Goal: Communication & Community: Answer question/provide support

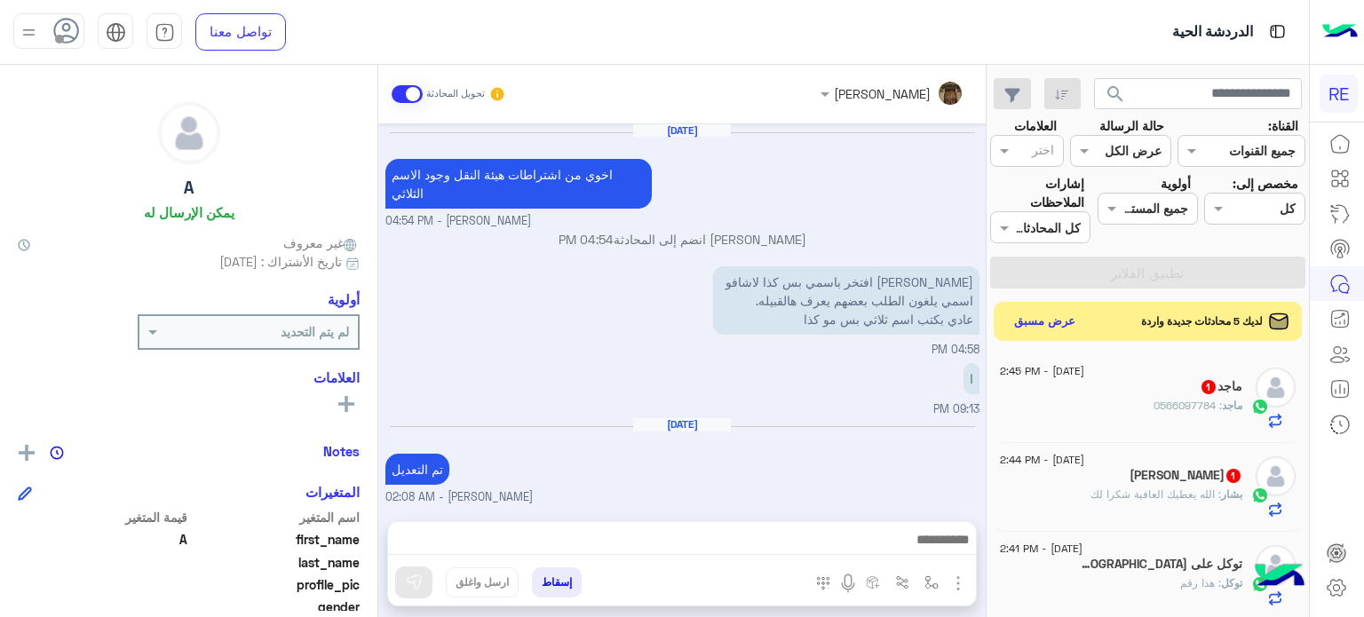
scroll to position [328, 0]
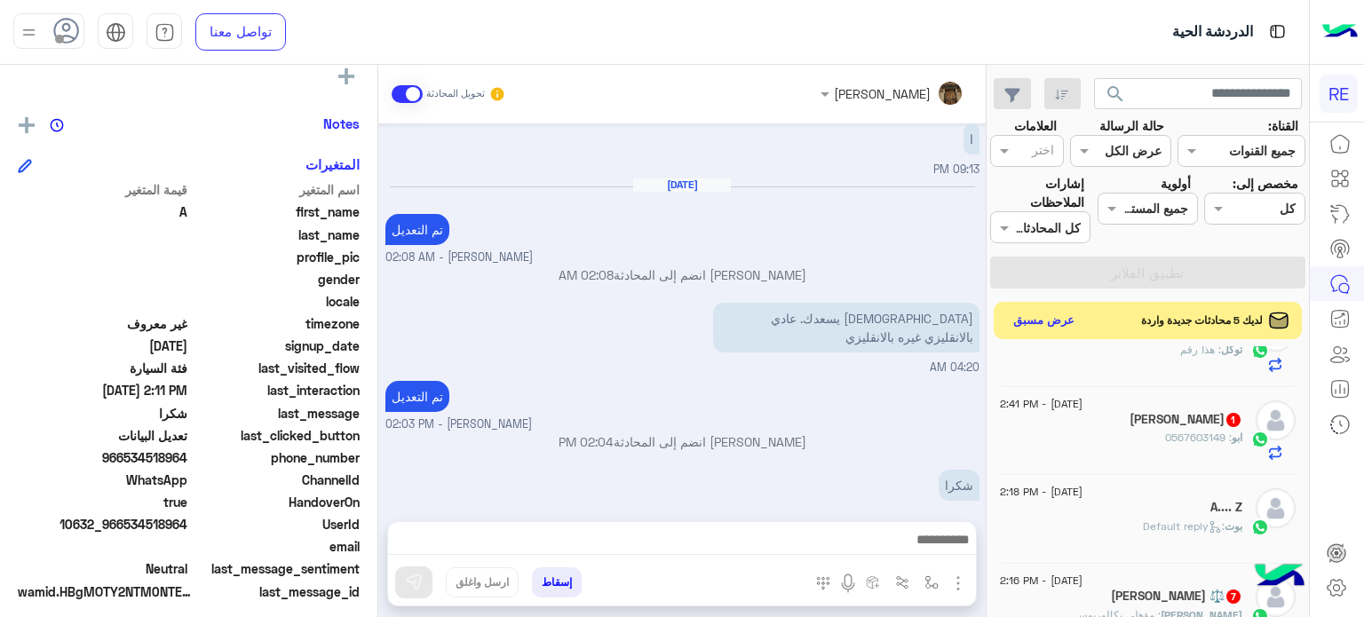
click at [1049, 312] on button "عرض مسبق" at bounding box center [1044, 321] width 75 height 24
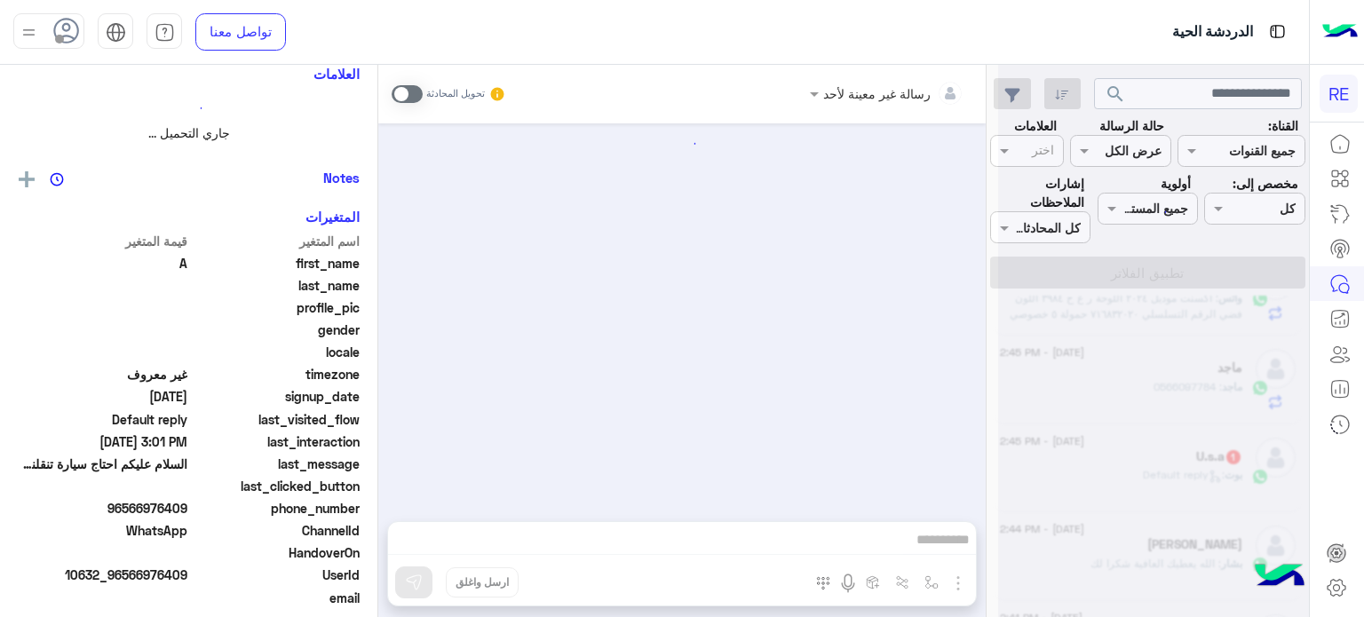
scroll to position [231, 0]
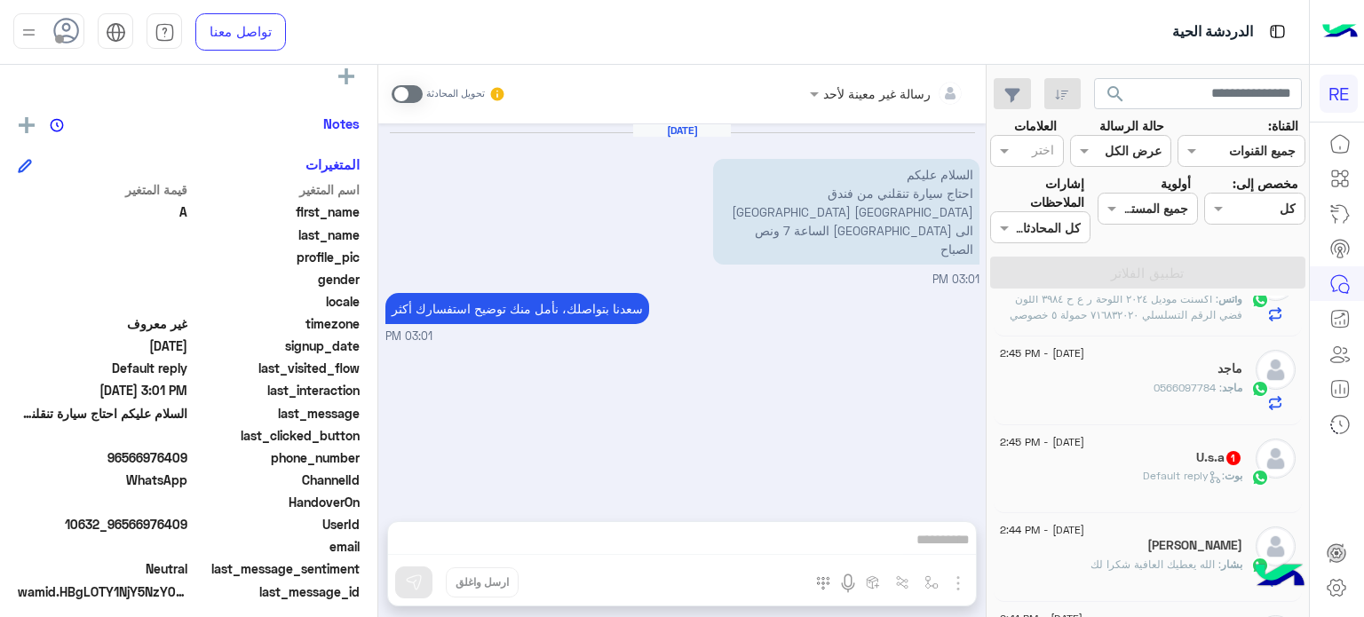
click at [412, 85] on span at bounding box center [407, 94] width 31 height 18
click at [704, 528] on div at bounding box center [682, 544] width 588 height 44
click at [699, 526] on div at bounding box center [682, 544] width 588 height 44
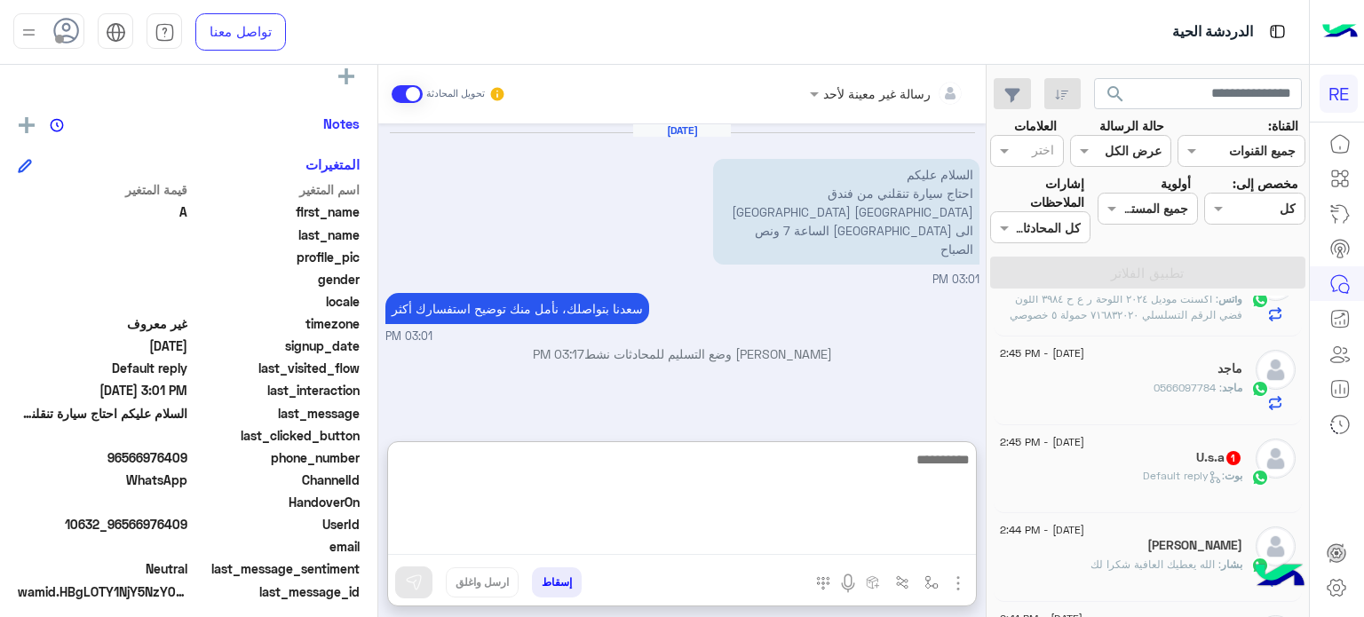
click at [699, 529] on textarea at bounding box center [682, 502] width 588 height 107
type textarea "**********"
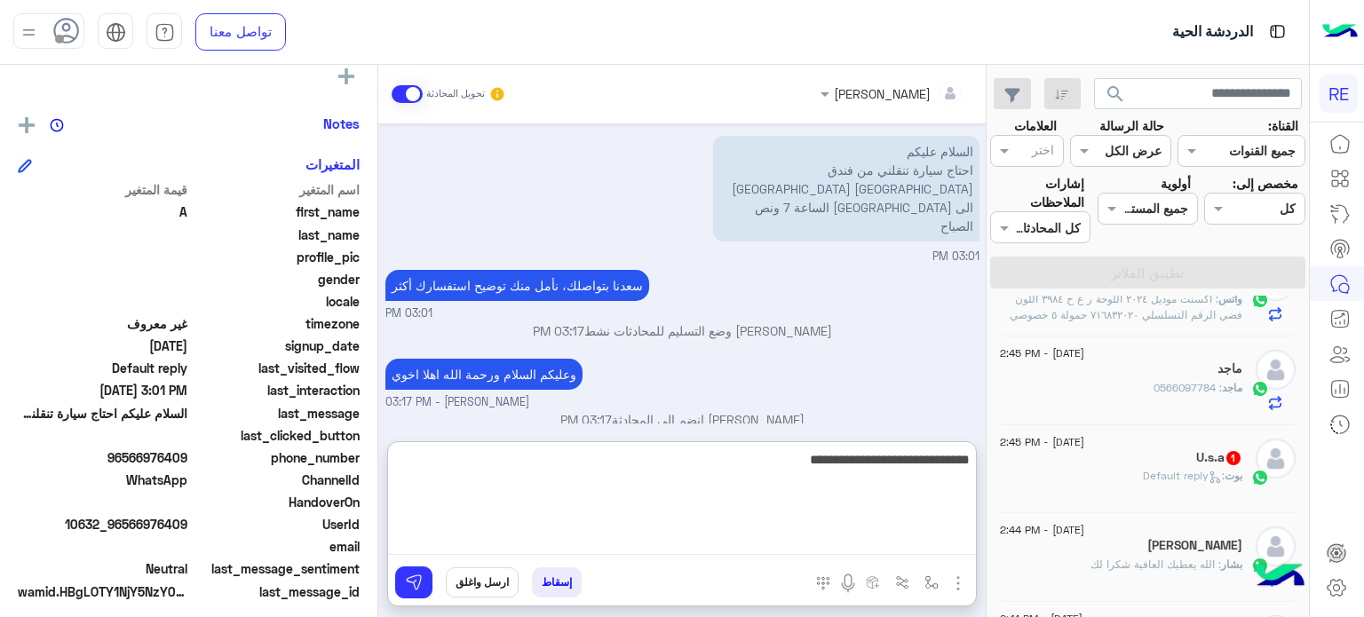
type textarea "**********"
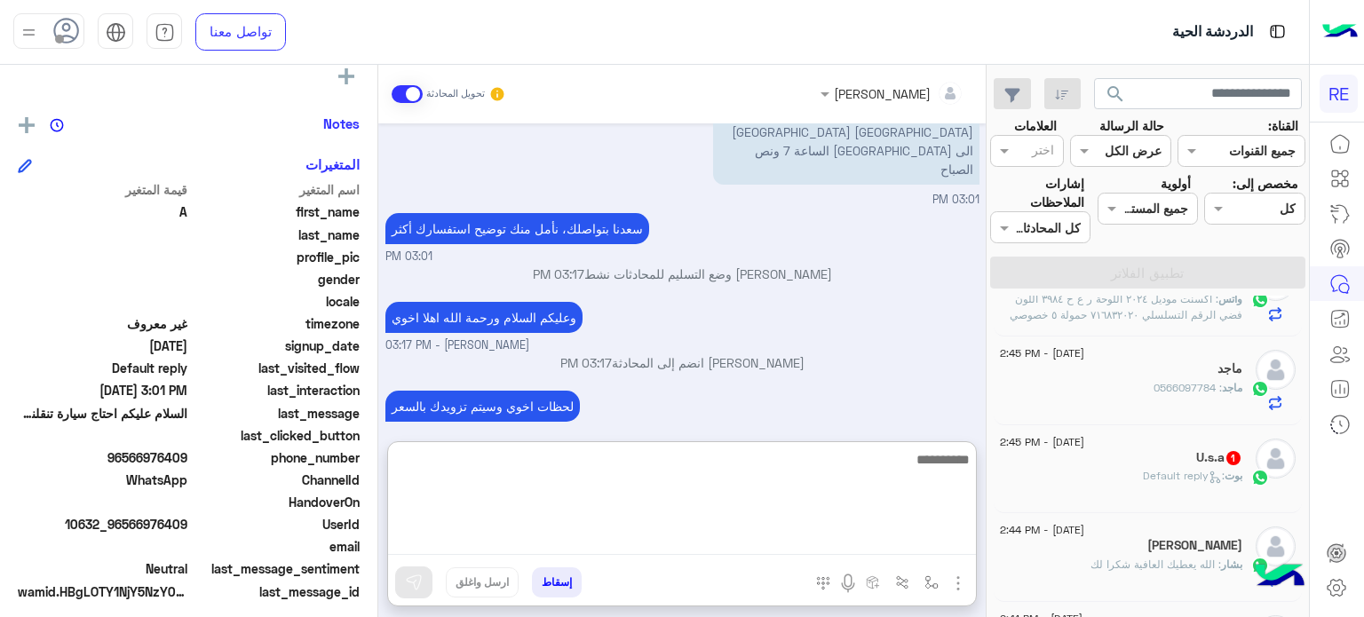
scroll to position [0, 0]
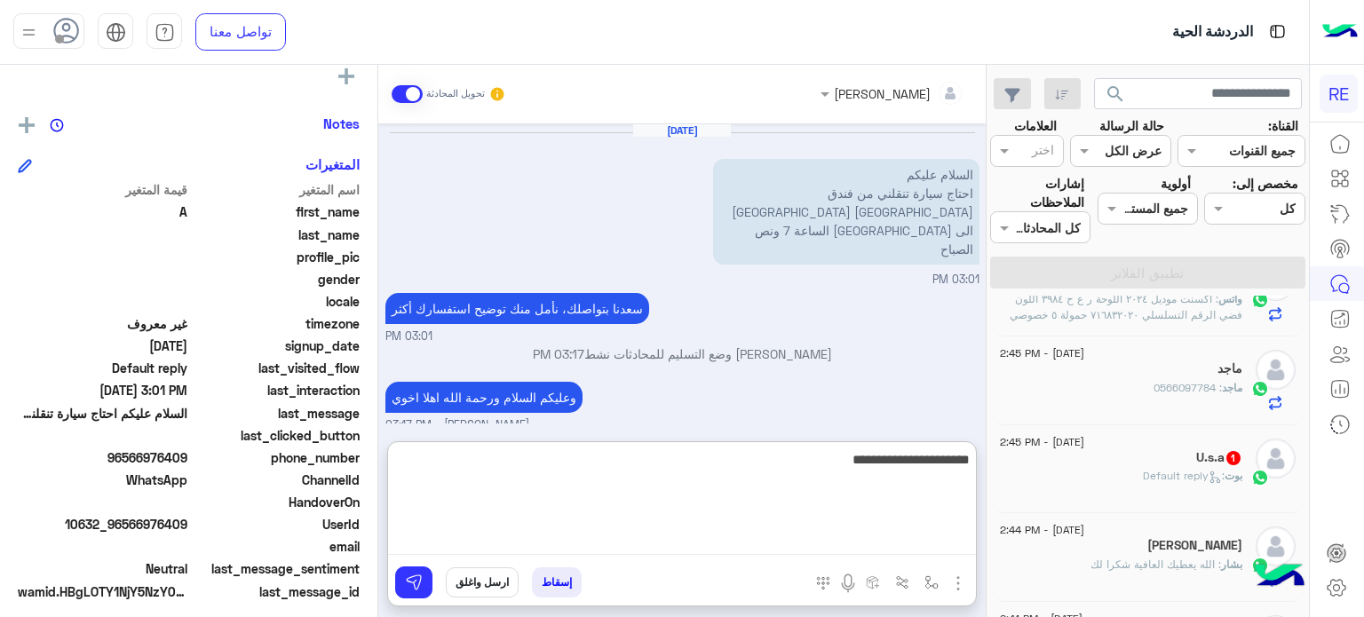
type textarea "**********"
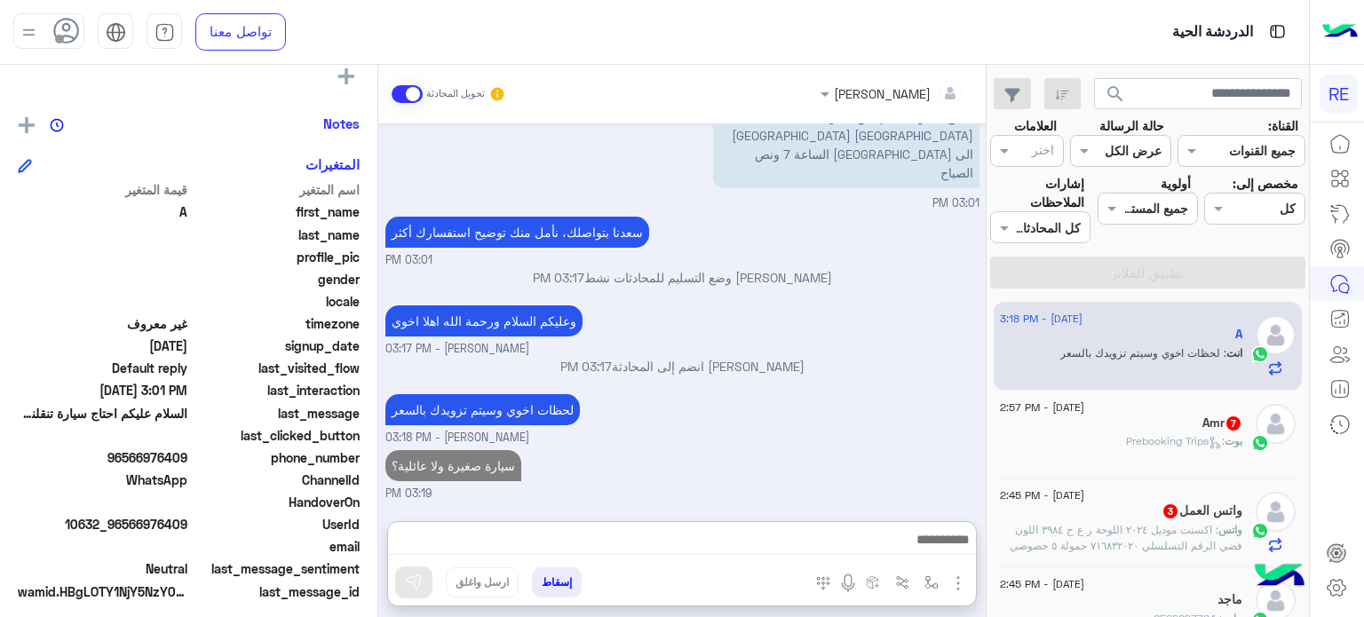
click at [1162, 444] on span ": Prebooking Trips" at bounding box center [1175, 440] width 99 height 13
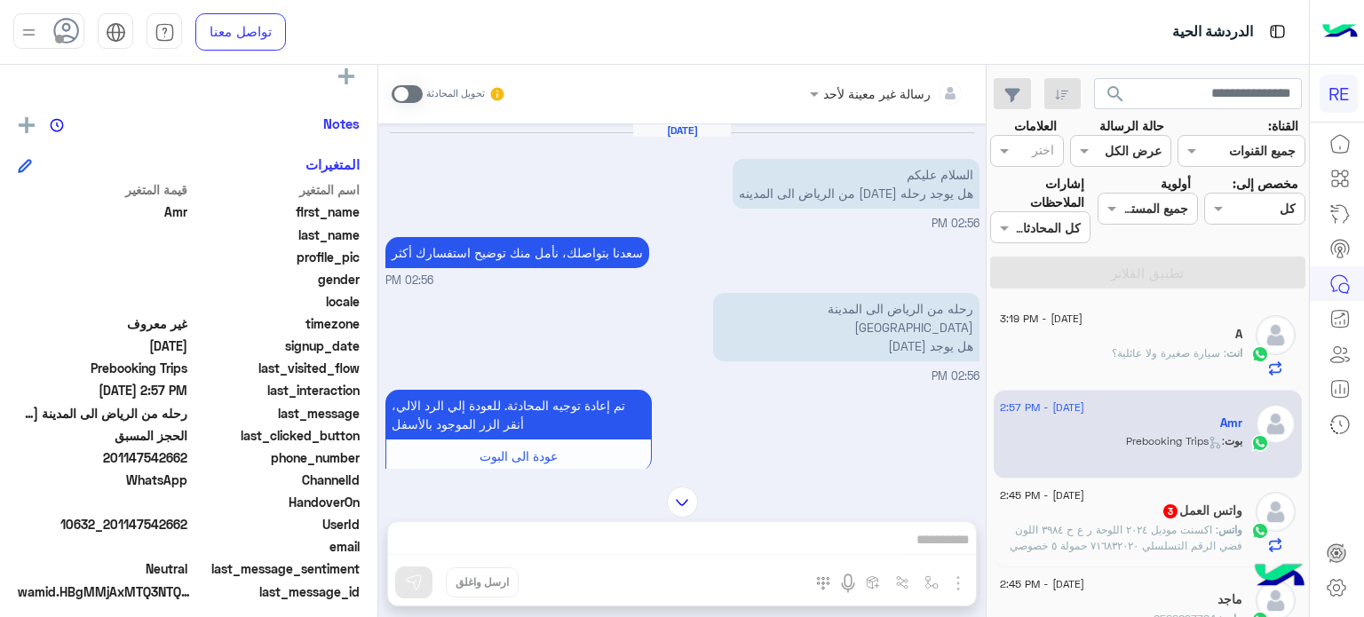
click at [895, 310] on p "رحله من الرياض الى المدينة [GEOGRAPHIC_DATA] هل يوجد [DATE]" at bounding box center [846, 327] width 266 height 68
click at [402, 87] on span at bounding box center [407, 94] width 31 height 18
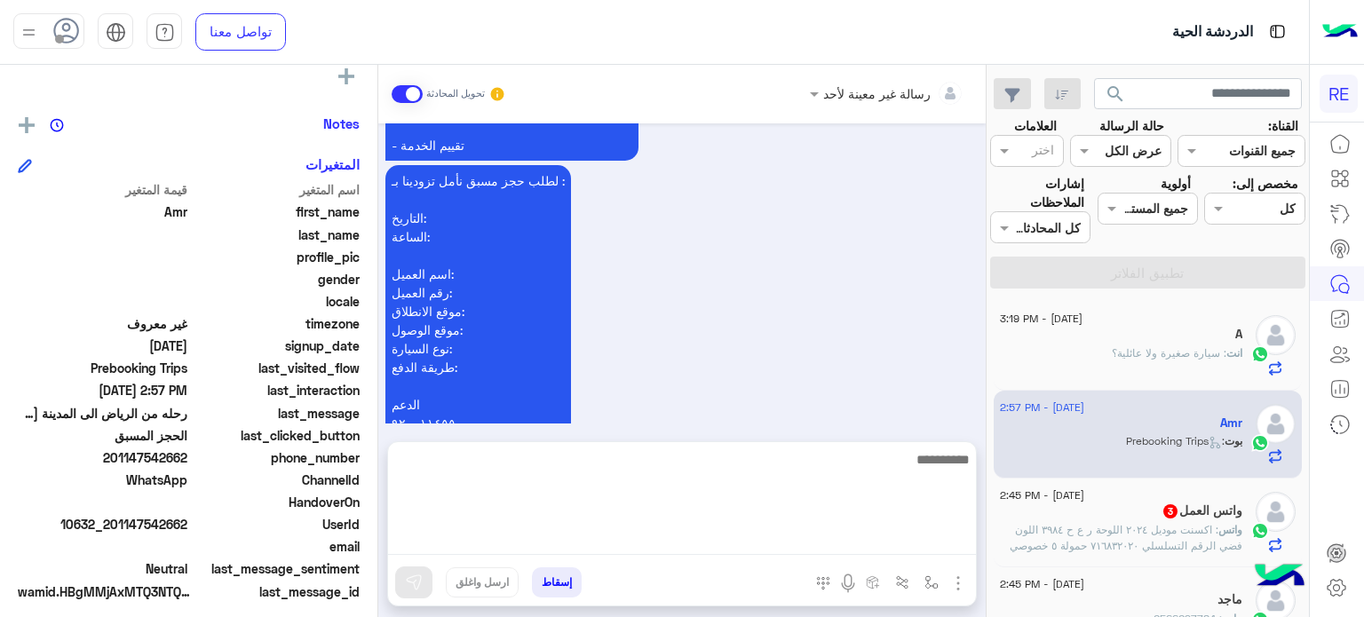
click at [938, 539] on textarea at bounding box center [682, 502] width 588 height 107
type textarea "**********"
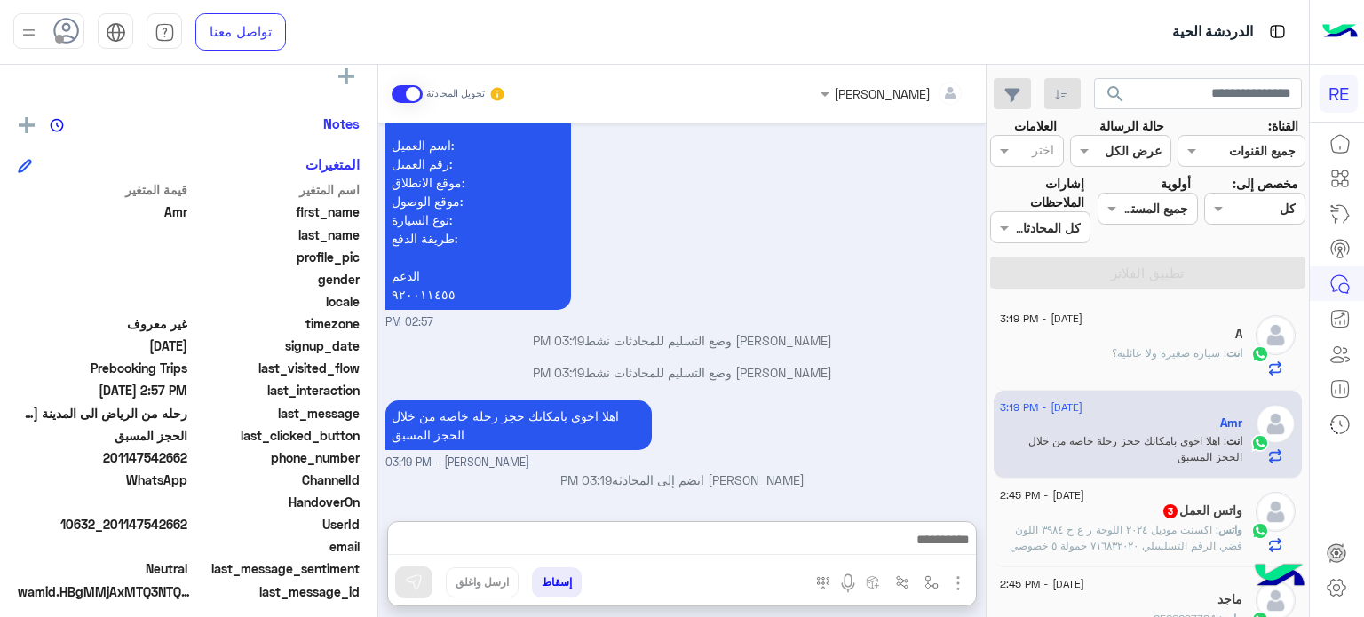
scroll to position [2192, 0]
click at [1192, 537] on p "واتس : اكسنت موديل ٢٠٢٤ اللوحة ر ع ح ٣٩٨٤ اللون فضي الرقم التسلسلي ٧١٦٨٣٢٠٢٠ حم…" at bounding box center [1121, 538] width 242 height 32
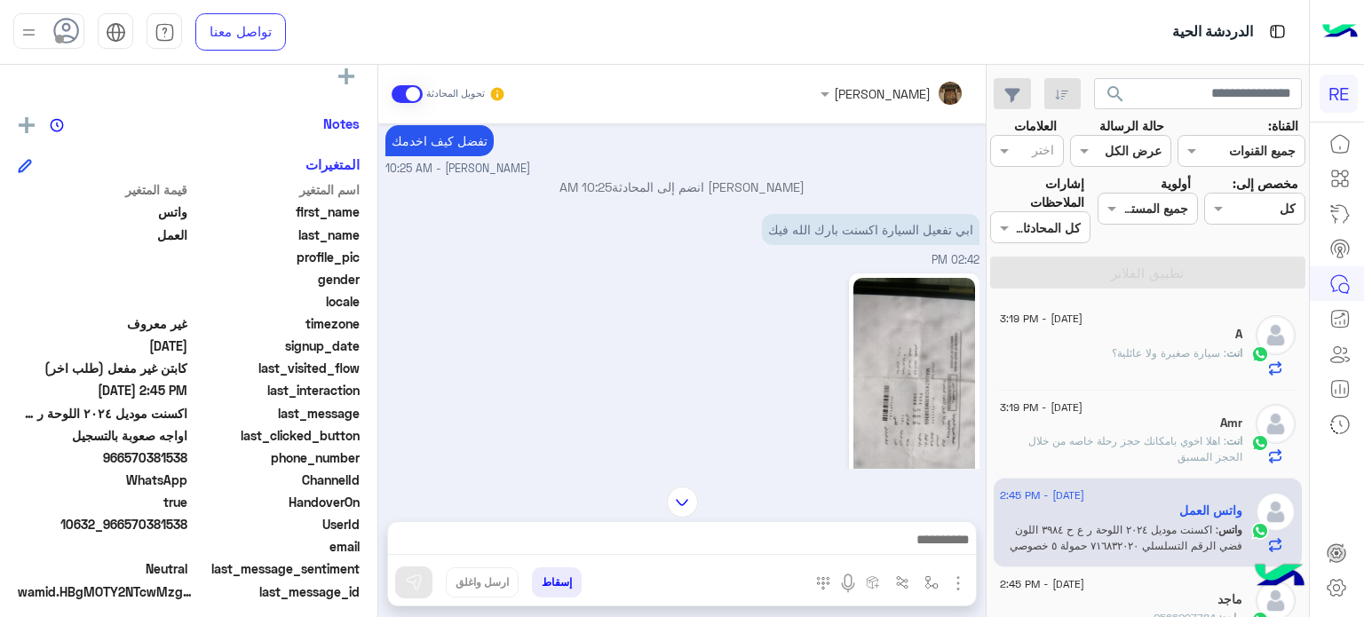
scroll to position [1248, 0]
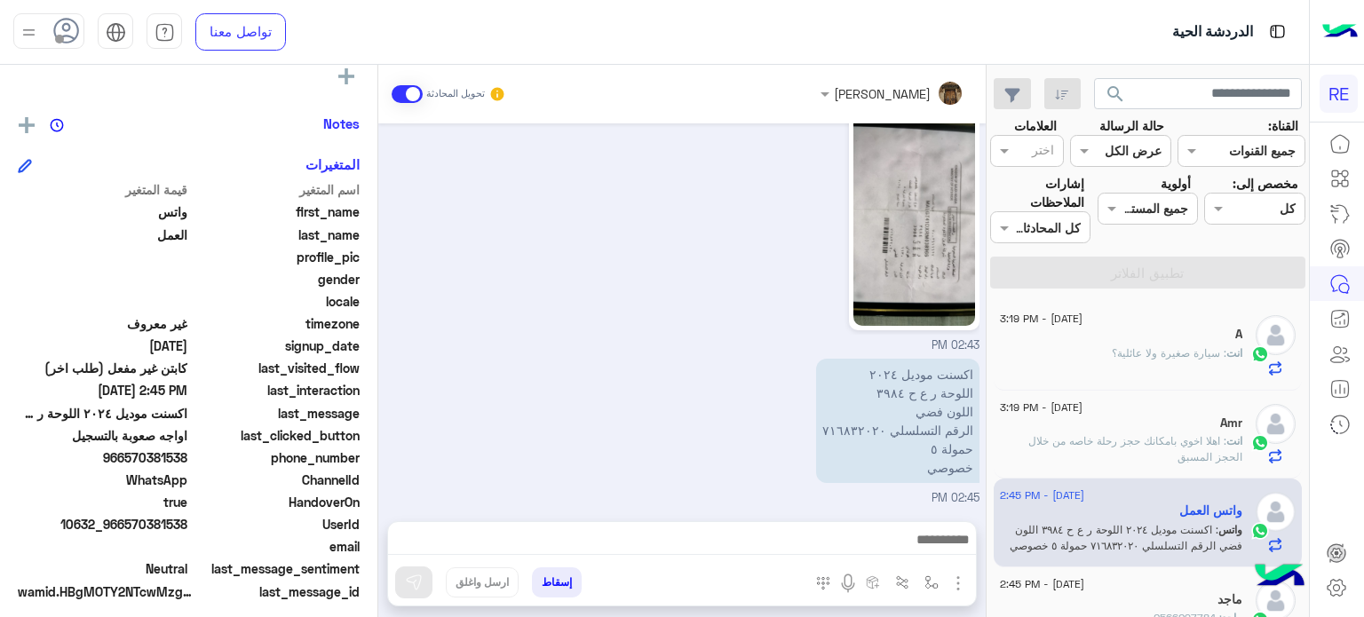
drag, startPoint x: 188, startPoint y: 524, endPoint x: 127, endPoint y: 526, distance: 61.3
click at [127, 526] on span "10632_966570381538" at bounding box center [103, 524] width 170 height 19
copy span "570381538"
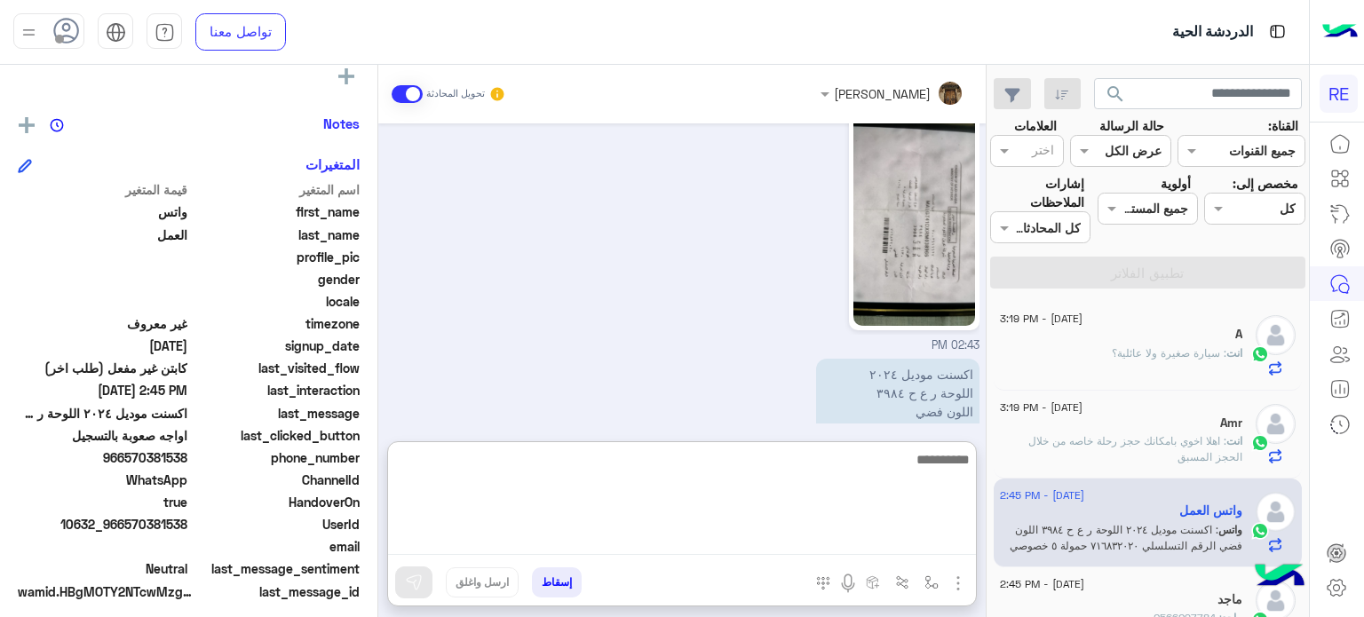
click at [824, 539] on textarea at bounding box center [682, 502] width 588 height 107
type textarea "**********"
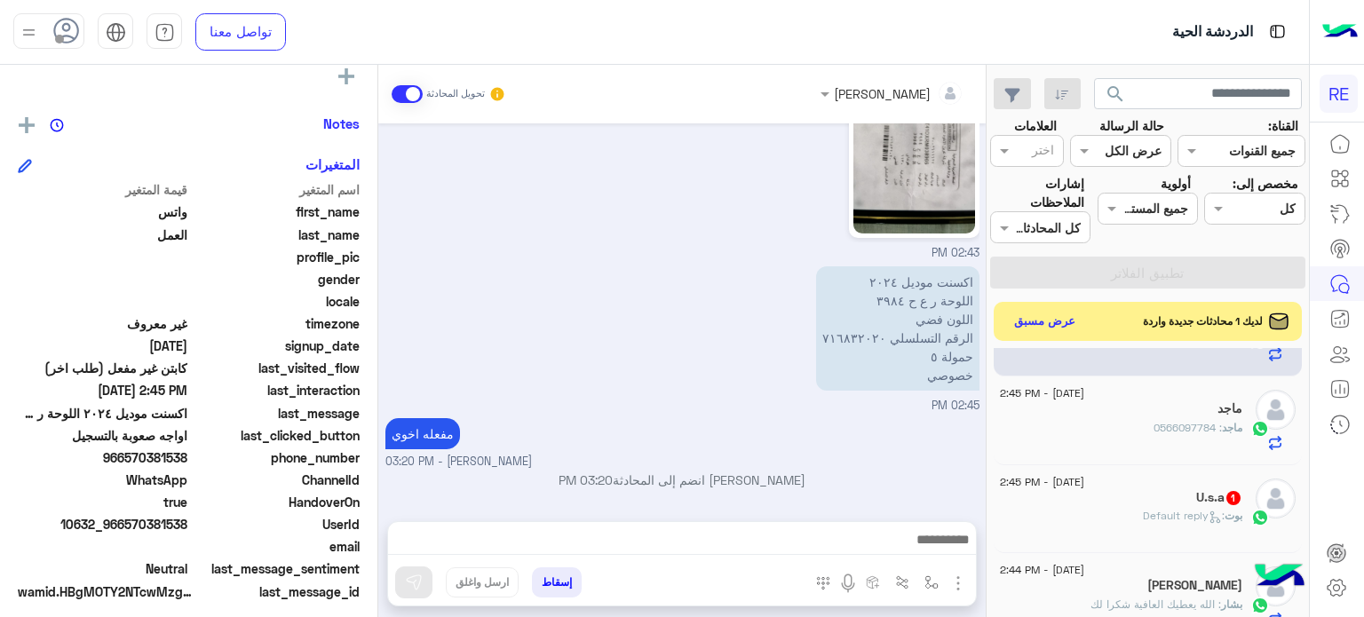
scroll to position [1376, 0]
click at [1133, 520] on div "[PERSON_NAME] : Default reply" at bounding box center [1121, 523] width 242 height 31
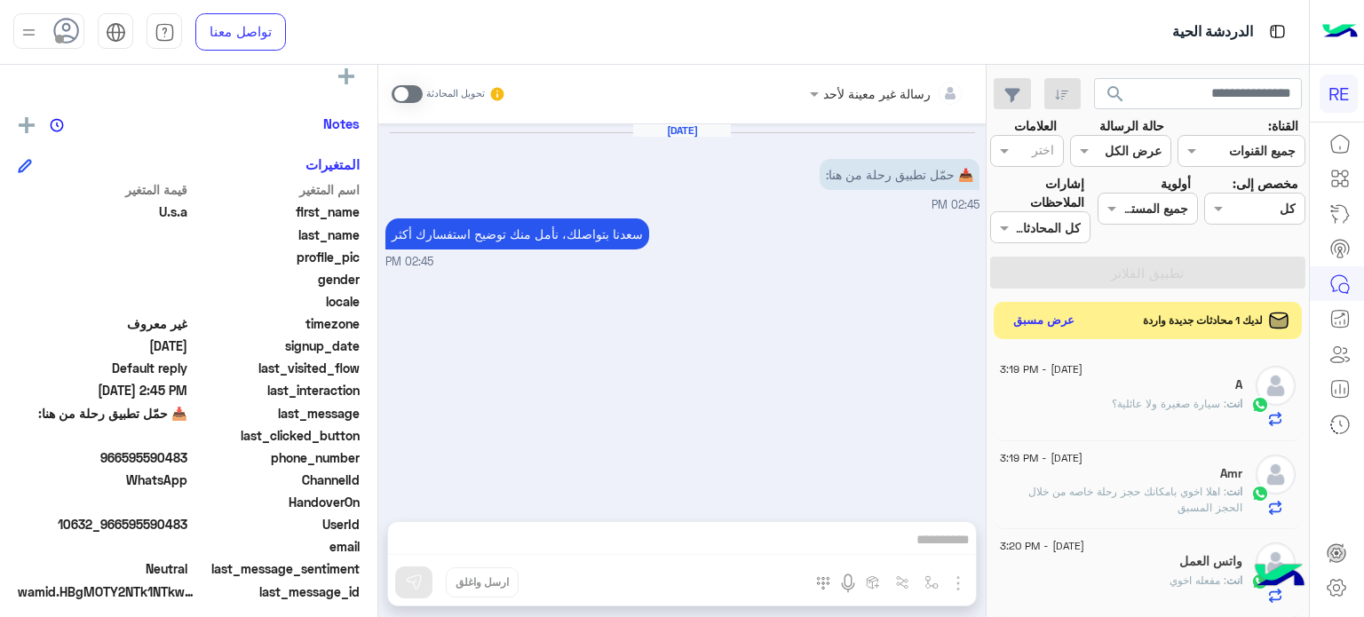
click at [1048, 314] on button "عرض مسبق" at bounding box center [1044, 321] width 75 height 24
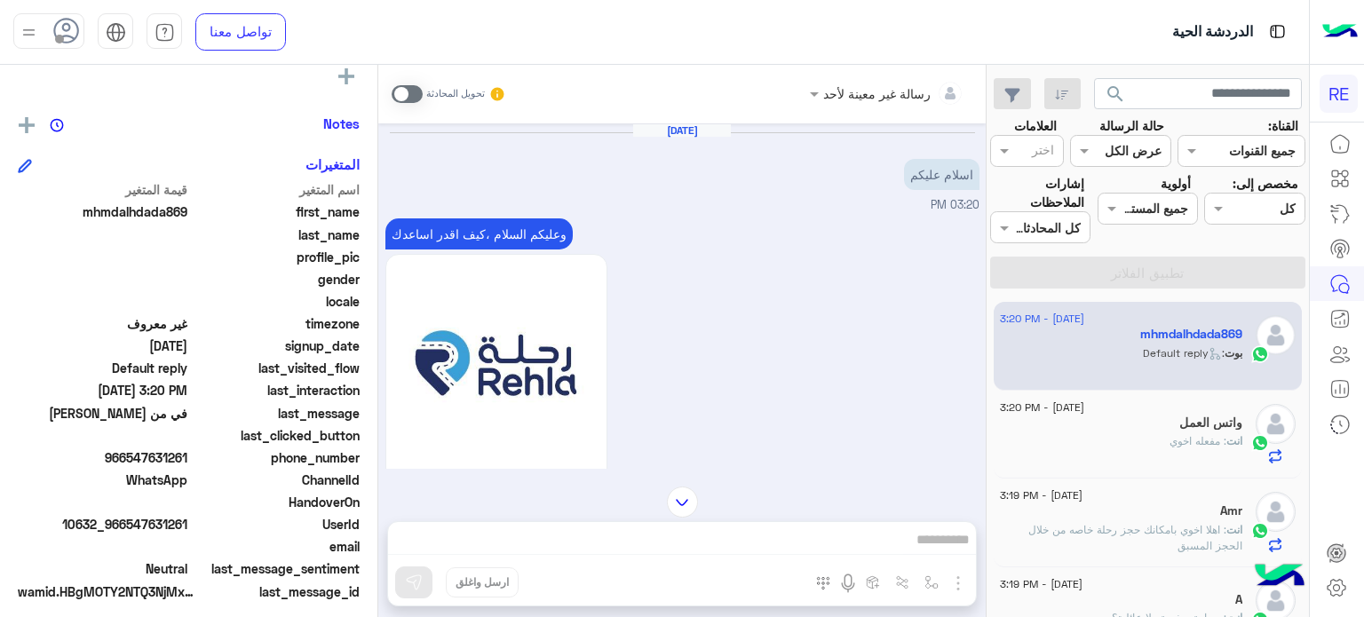
click at [409, 91] on span at bounding box center [407, 94] width 31 height 18
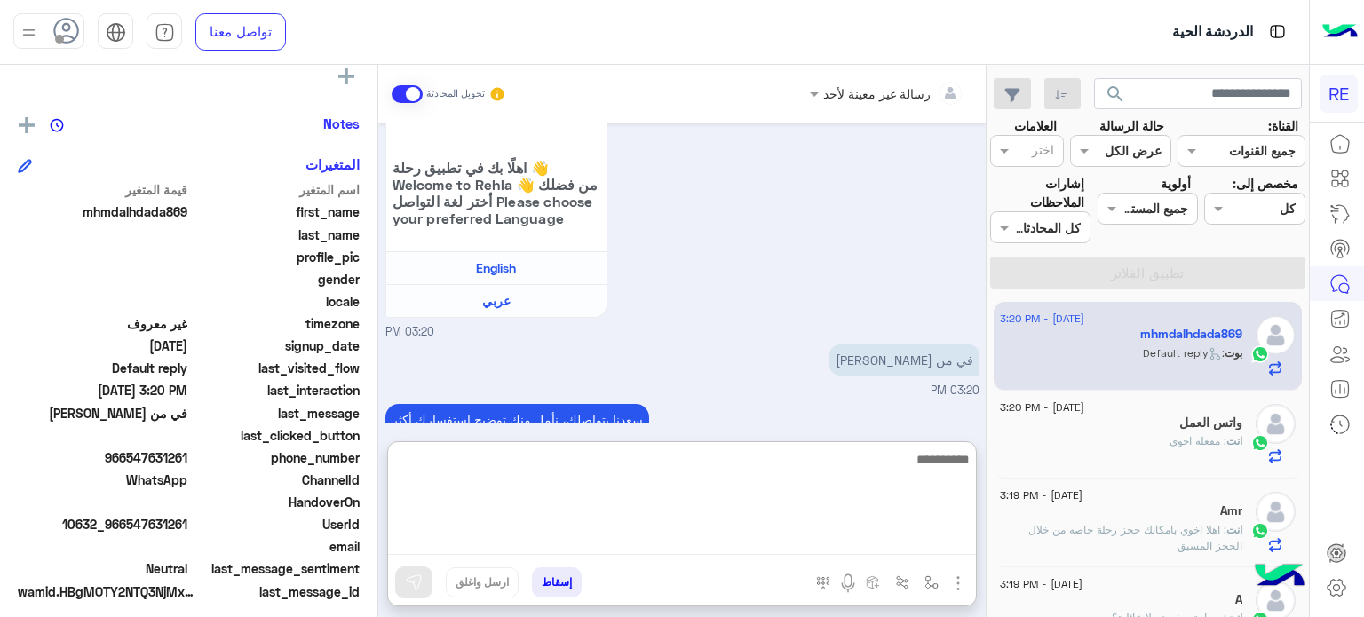
click at [719, 537] on textarea at bounding box center [682, 502] width 588 height 107
type textarea "**********"
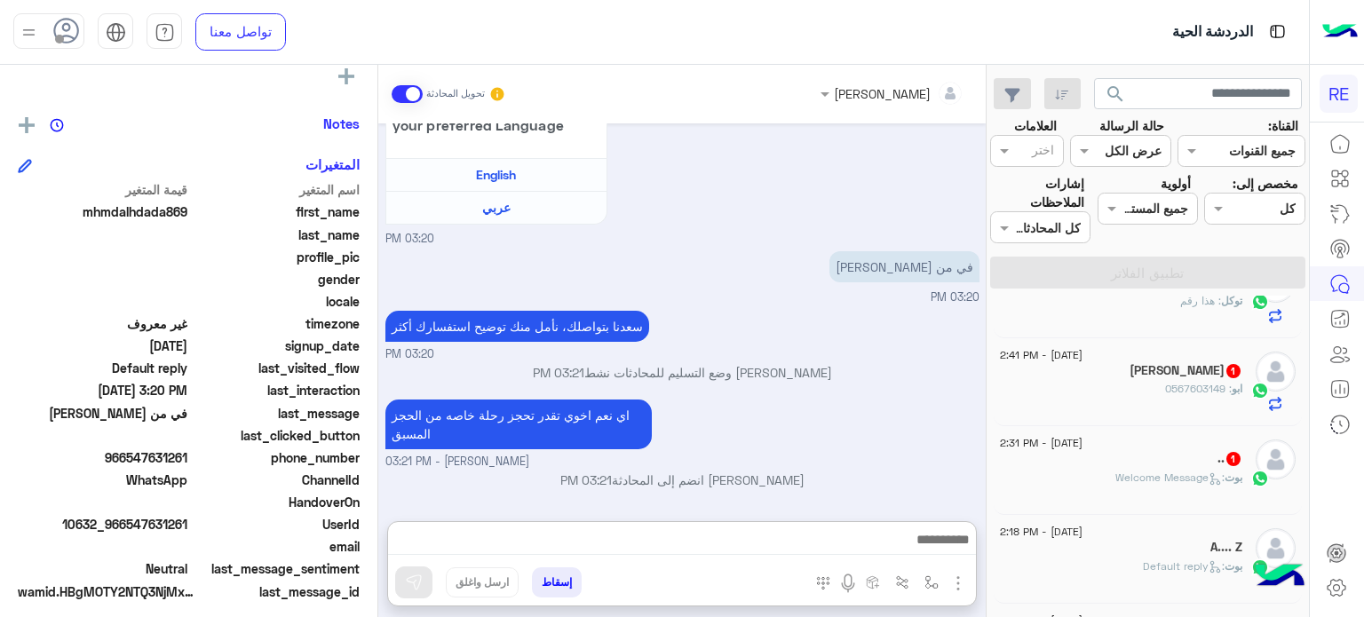
scroll to position [476, 0]
click at [1177, 470] on p "بوت : Welcome Message" at bounding box center [1179, 478] width 127 height 16
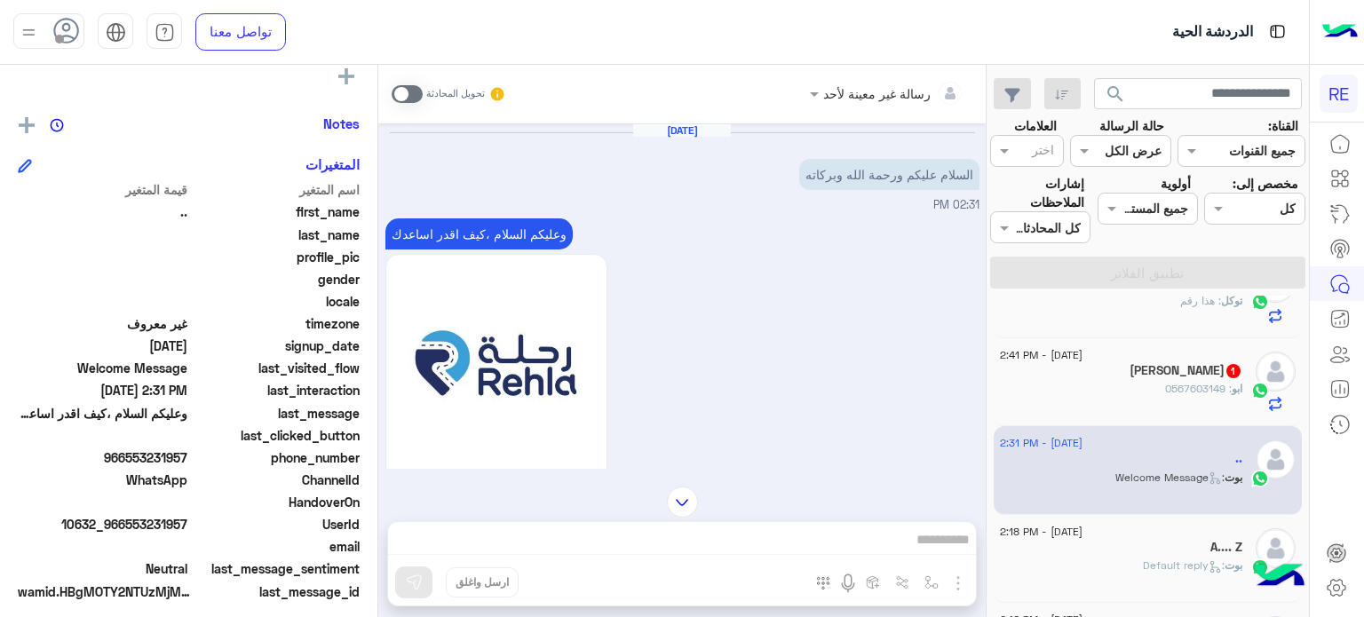
click at [1175, 383] on span ": 0567603149" at bounding box center [1198, 388] width 67 height 13
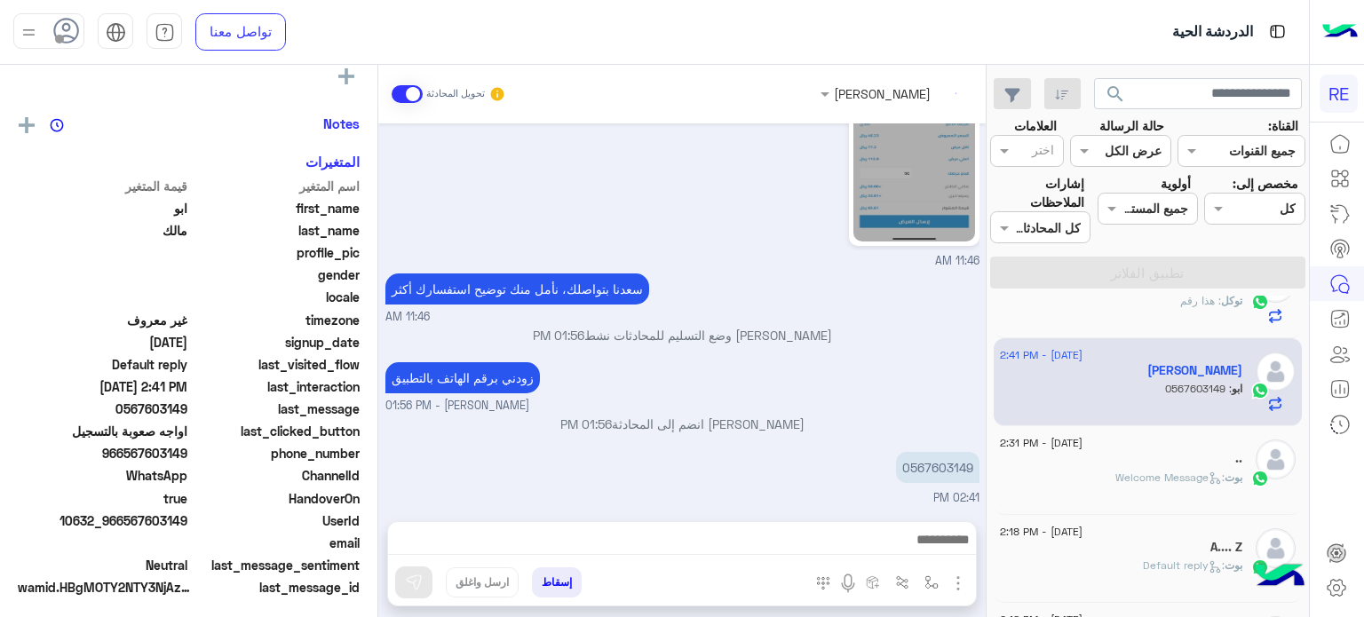
scroll to position [672, 0]
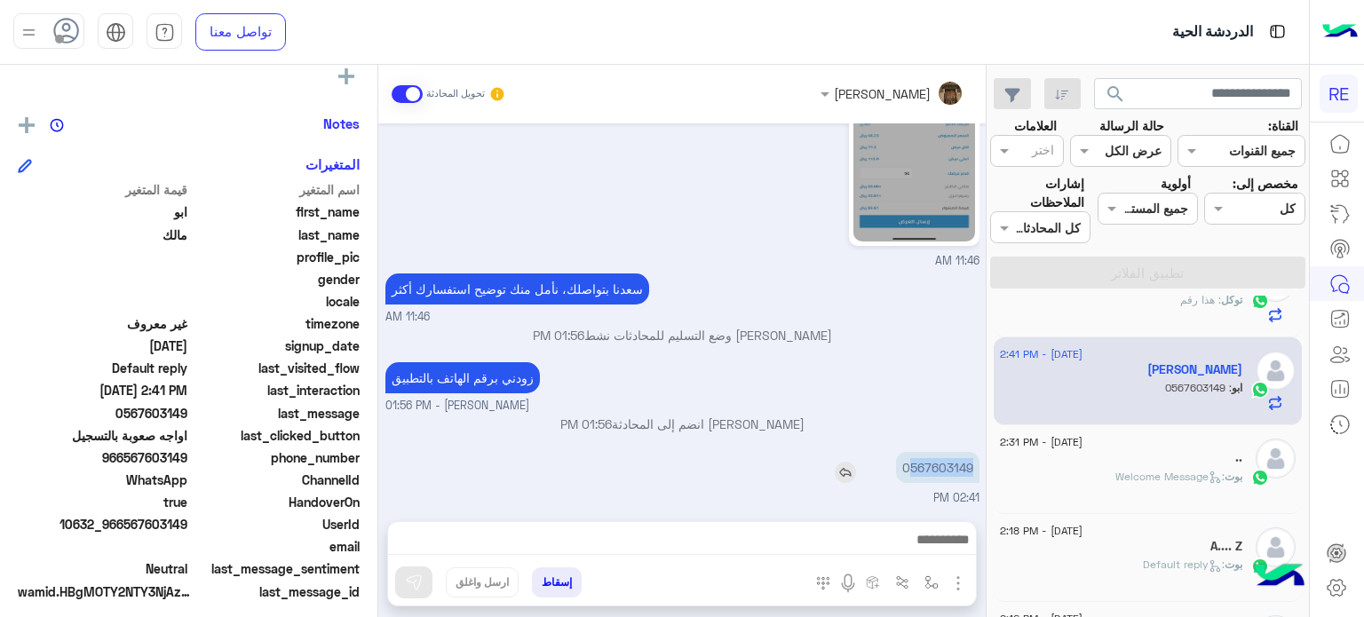
drag, startPoint x: 973, startPoint y: 462, endPoint x: 910, endPoint y: 473, distance: 64.0
click at [910, 473] on p "0567603149" at bounding box center [937, 467] width 83 height 31
copy p "567603149"
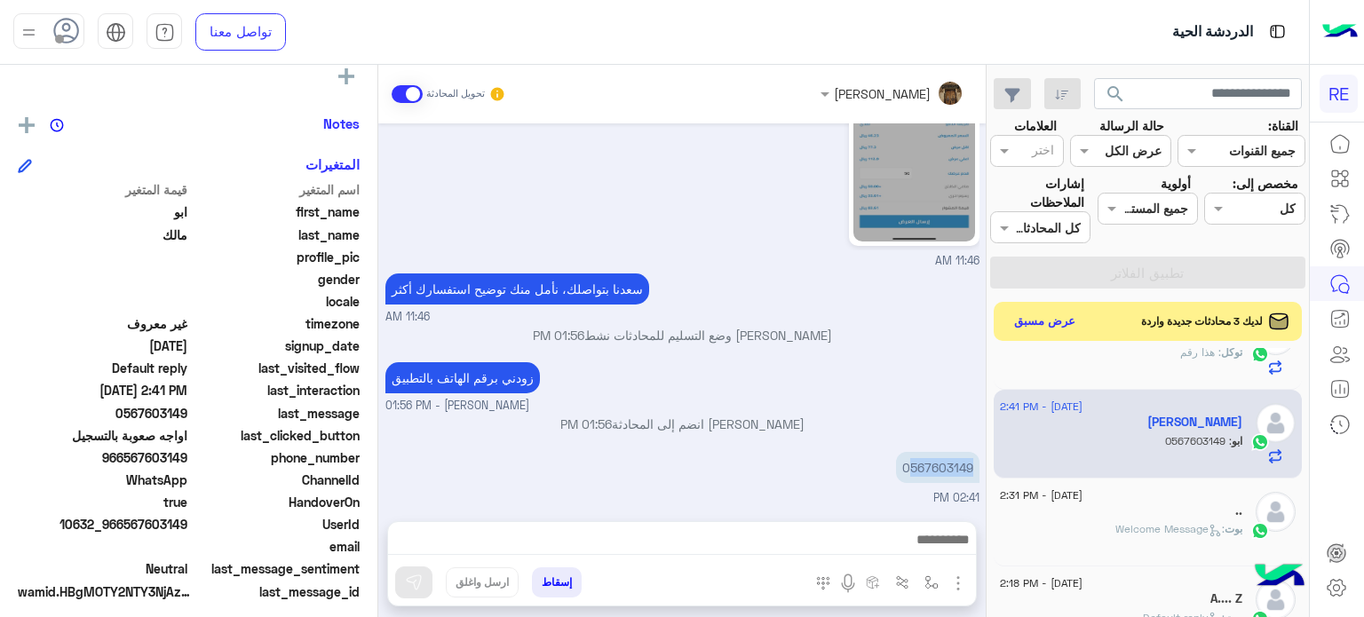
scroll to position [673, 0]
click at [1062, 314] on button "عرض مسبق" at bounding box center [1044, 321] width 75 height 24
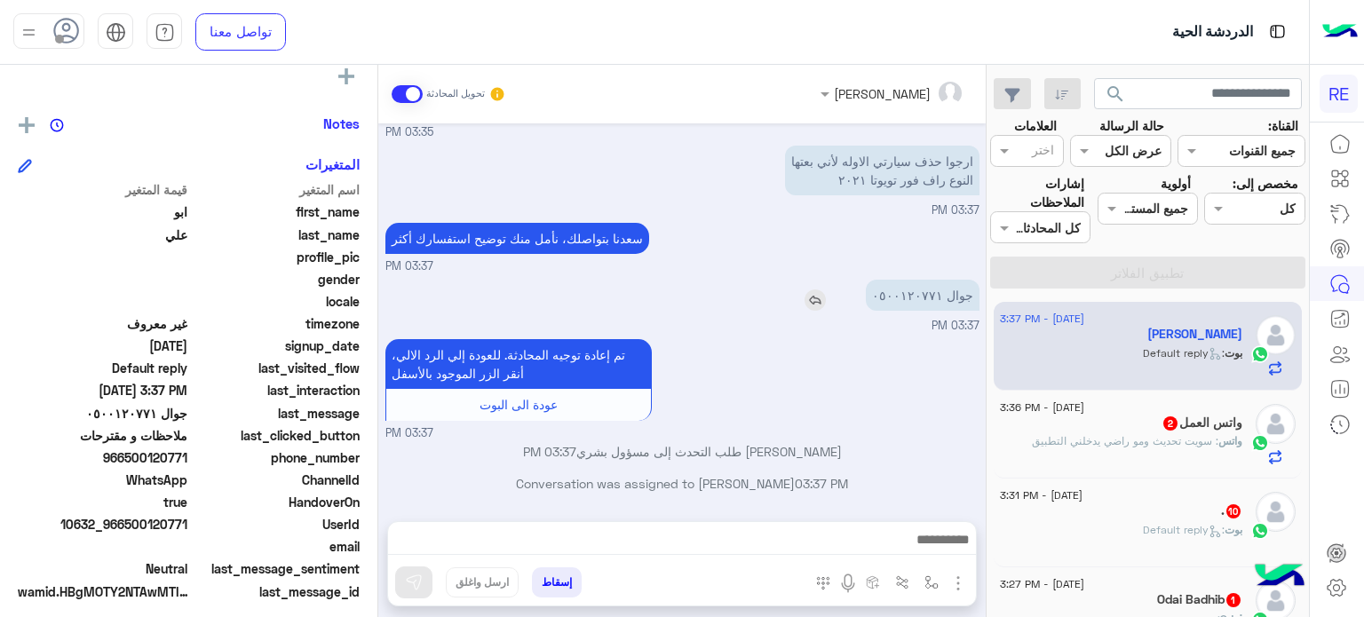
scroll to position [316, 0]
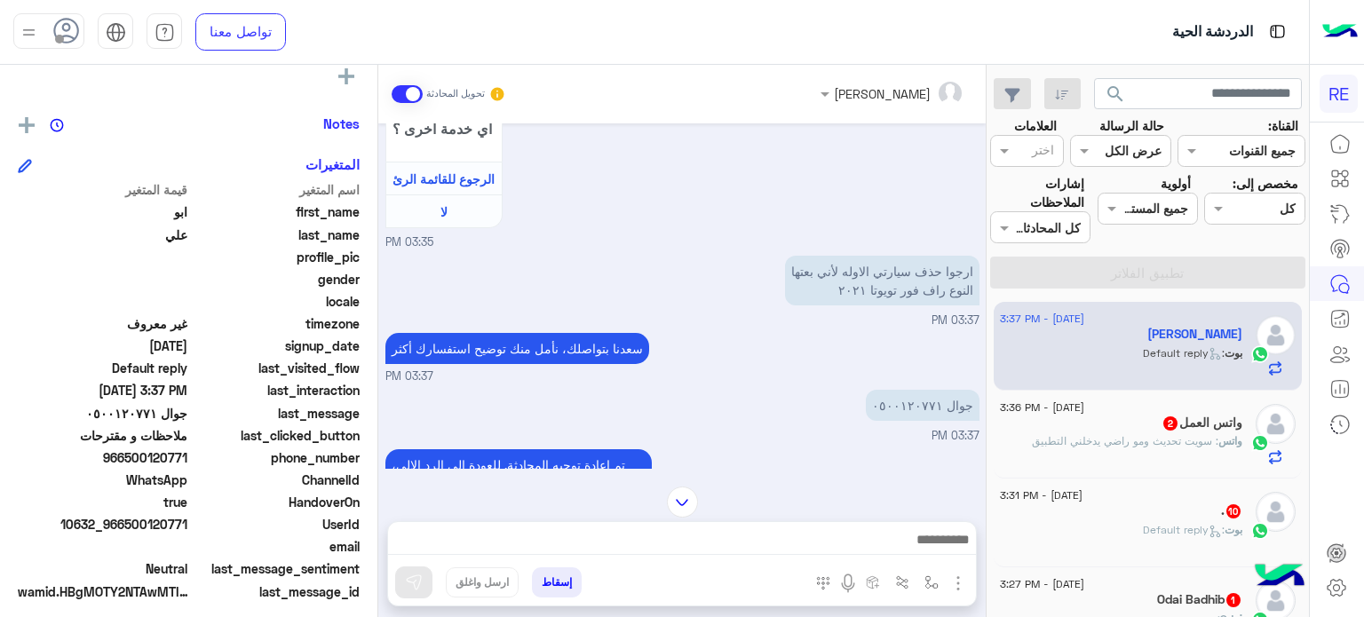
click at [1051, 409] on span "[DATE] - 3:36 PM" at bounding box center [1042, 408] width 84 height 16
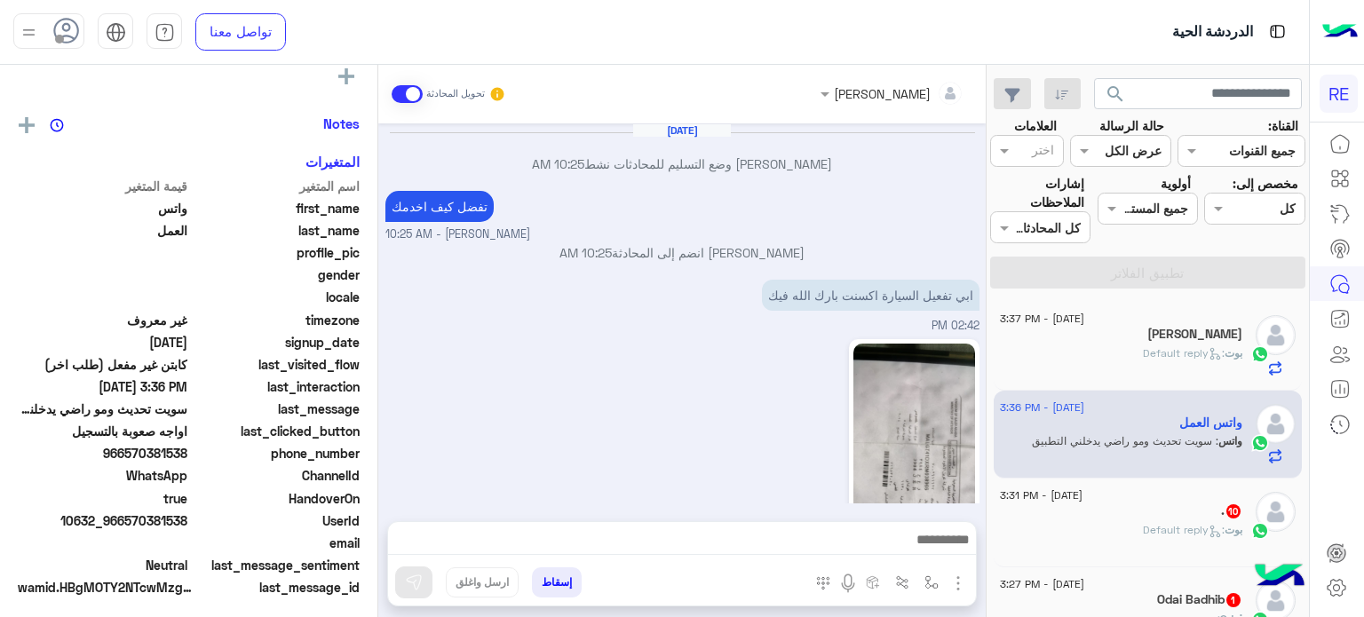
scroll to position [441, 0]
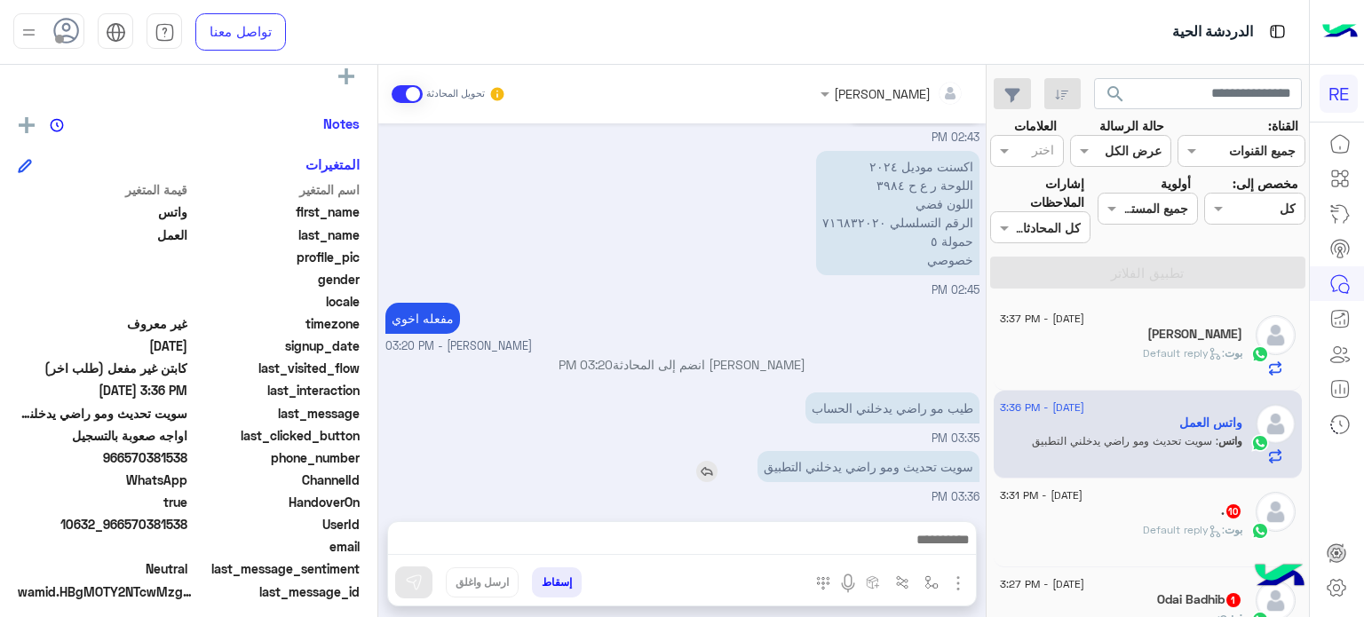
click at [801, 473] on p "سويت تحديث ومو راضي يدخلني التطبيق" at bounding box center [869, 466] width 222 height 31
click at [834, 472] on p "سويت تحديث ومو راضي يدخلني التطبيق" at bounding box center [869, 466] width 222 height 31
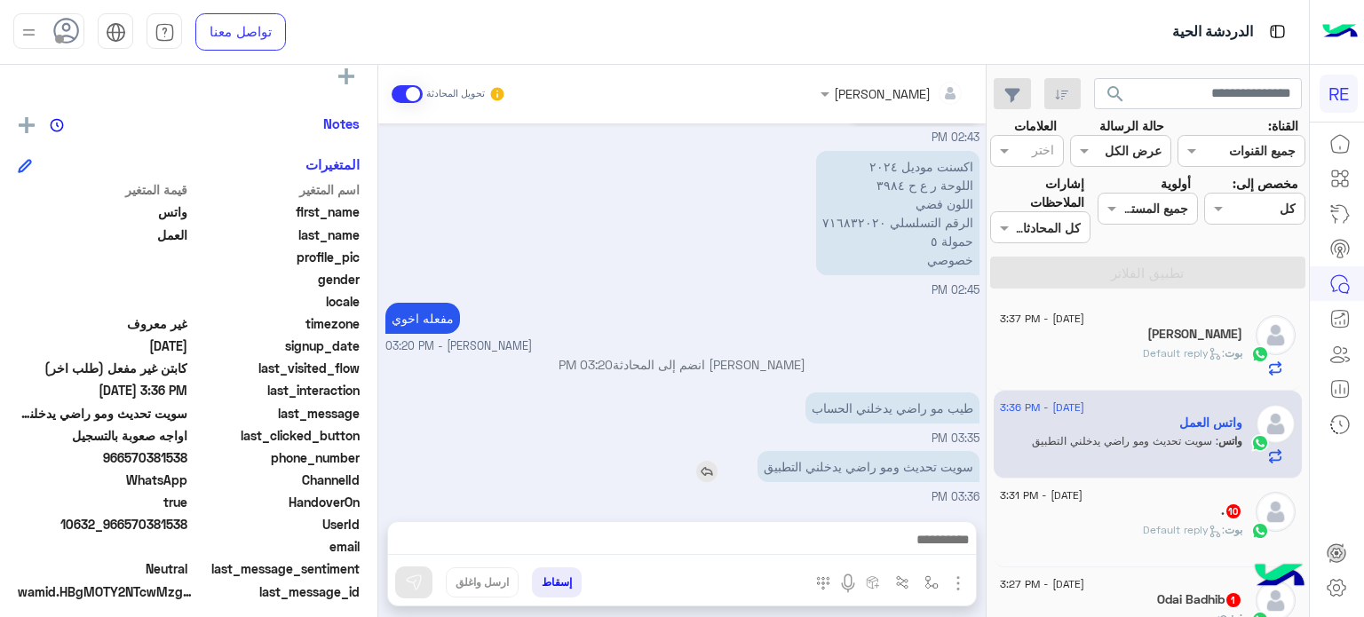
click at [876, 472] on p "سويت تحديث ومو راضي يدخلني التطبيق" at bounding box center [869, 466] width 222 height 31
drag, startPoint x: 187, startPoint y: 522, endPoint x: 128, endPoint y: 531, distance: 60.2
click at [128, 531] on span "10632_966570381538" at bounding box center [103, 524] width 170 height 19
copy span "570381538"
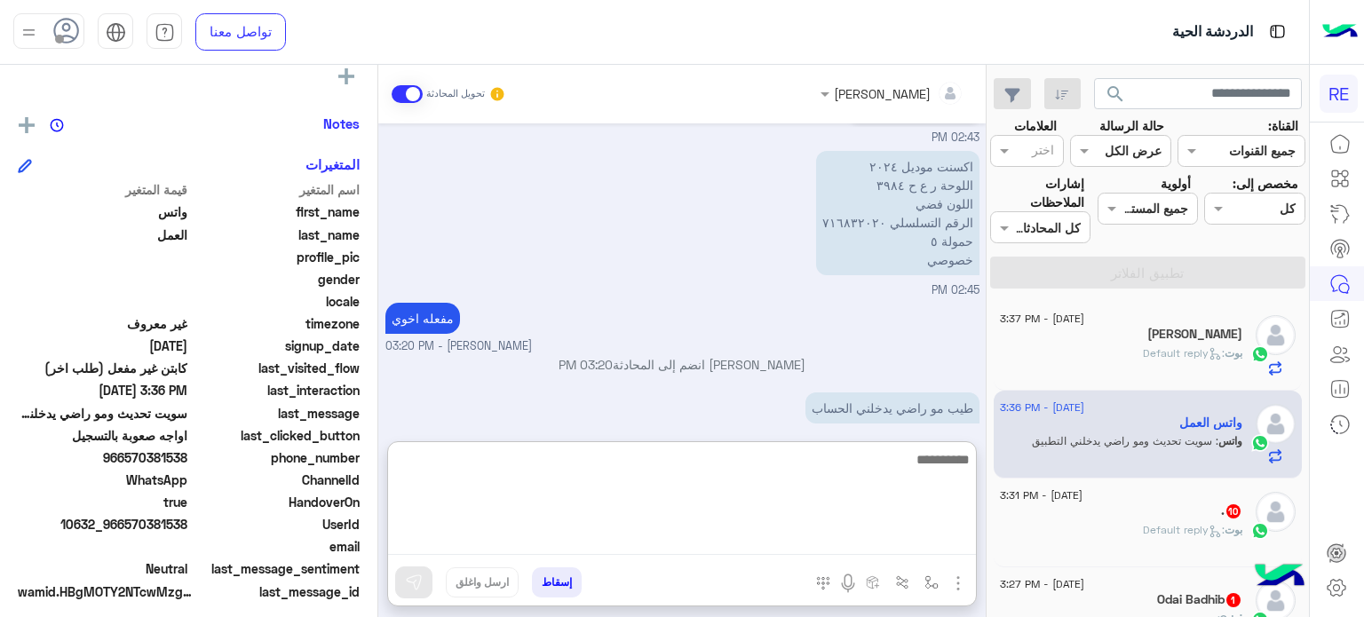
click at [835, 533] on textarea at bounding box center [682, 502] width 588 height 107
paste textarea "**********"
type textarea "**********"
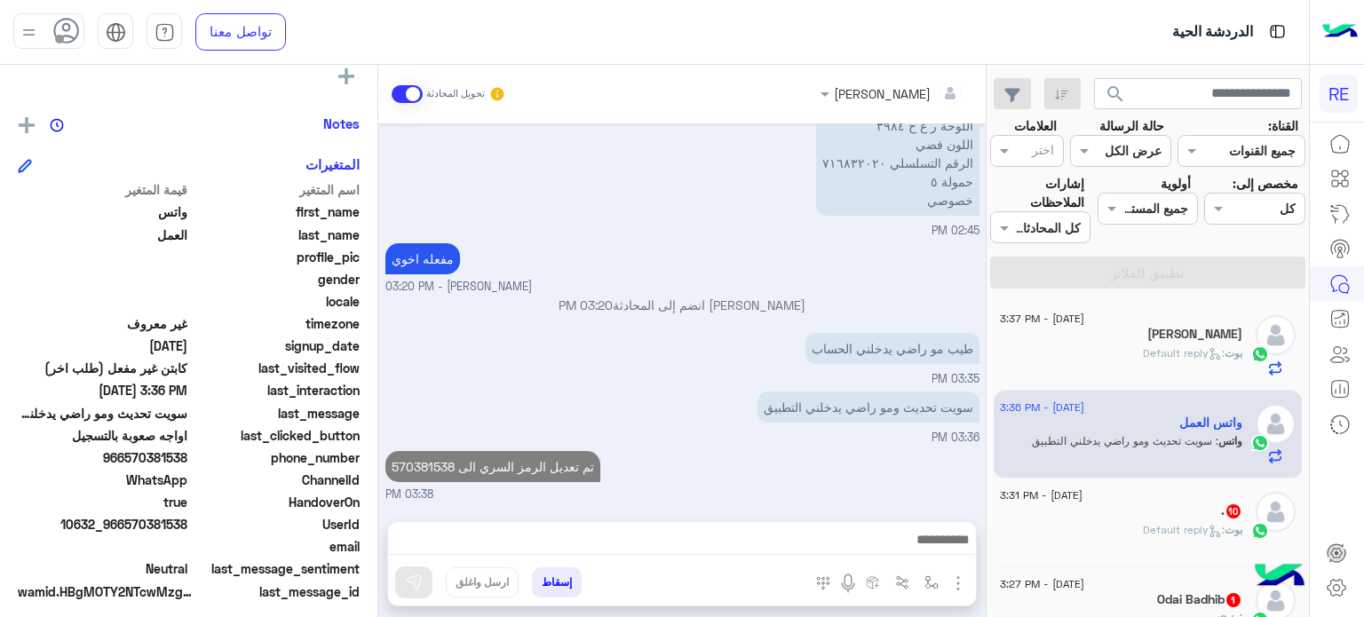
scroll to position [537, 0]
click at [1208, 509] on div ". 10" at bounding box center [1121, 513] width 242 height 19
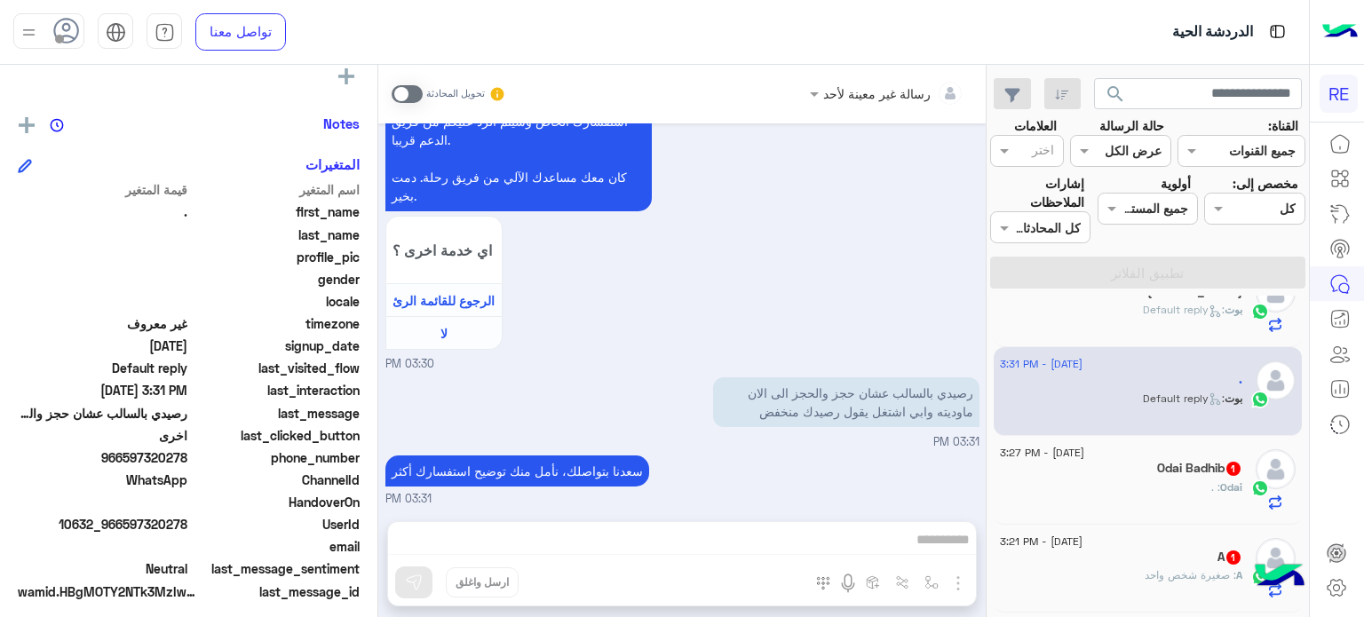
scroll to position [137, 0]
click at [1169, 481] on div "Odai : ." at bounding box center [1121, 489] width 242 height 31
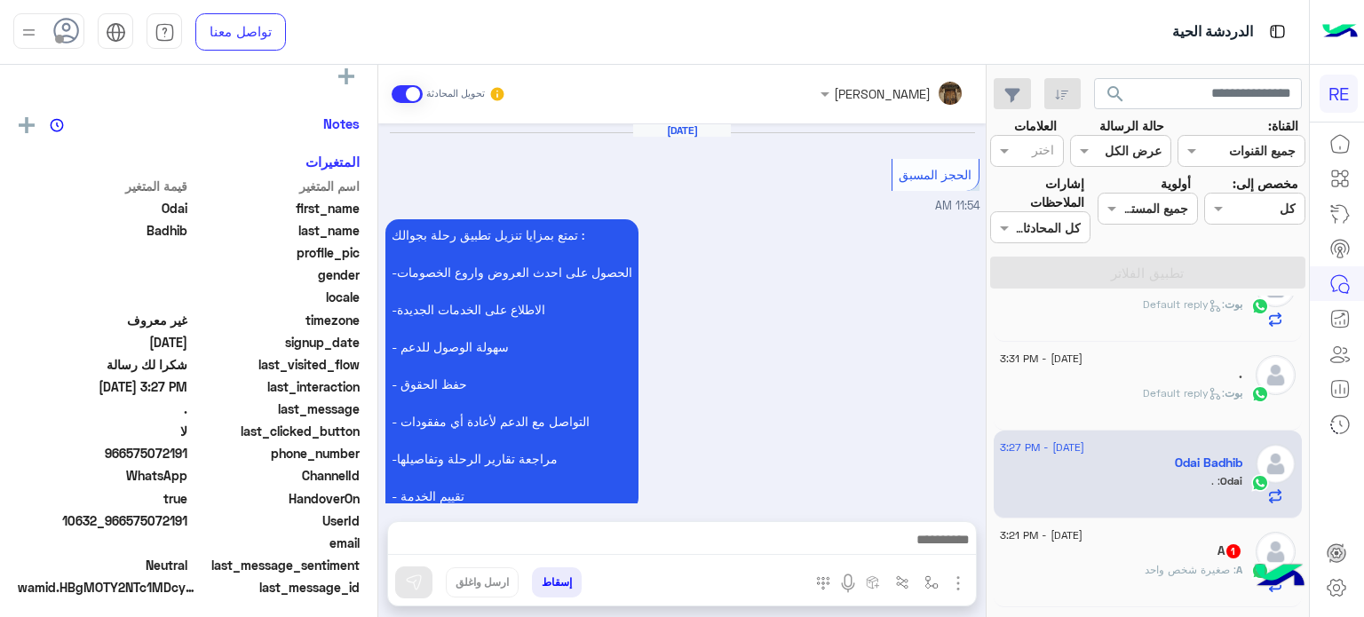
scroll to position [928, 0]
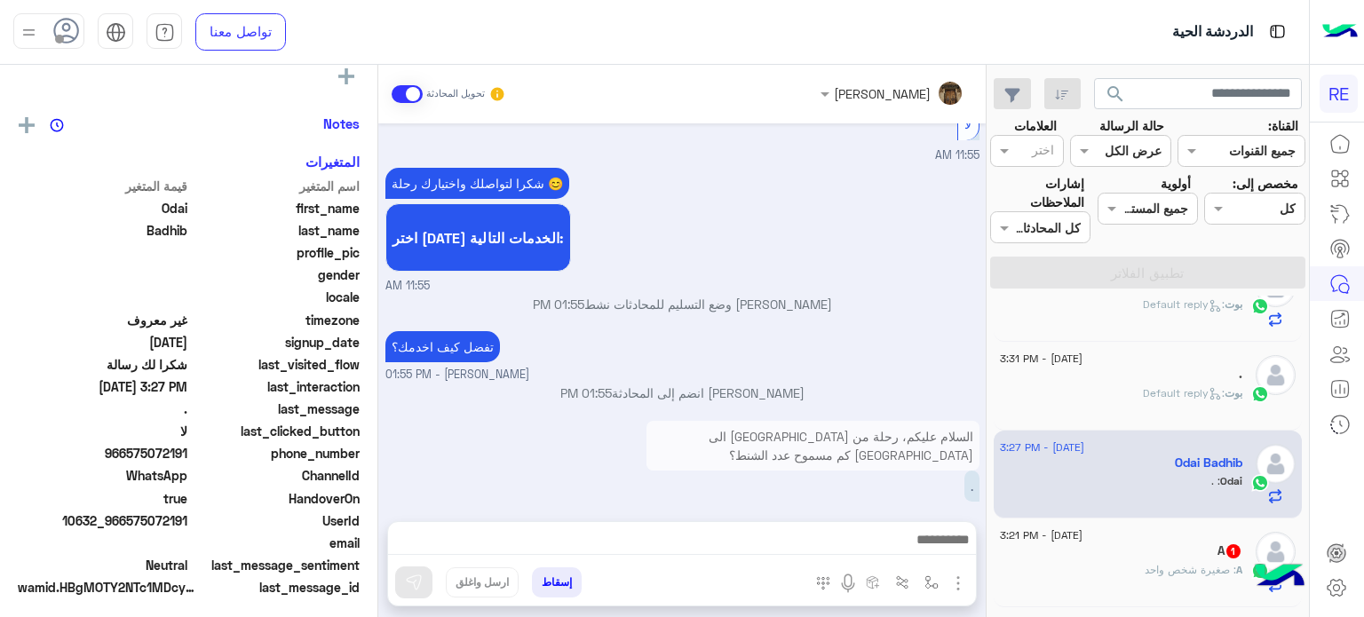
click at [1111, 413] on div "[PERSON_NAME] : Default reply" at bounding box center [1121, 401] width 242 height 31
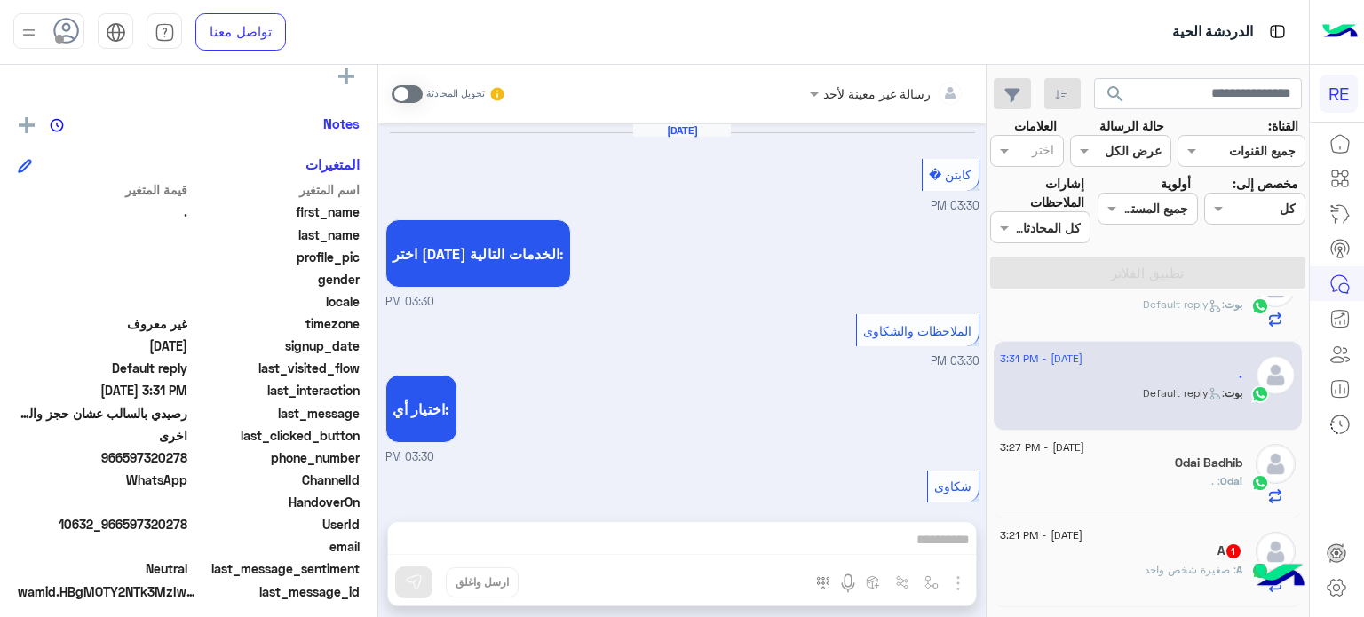
scroll to position [592, 0]
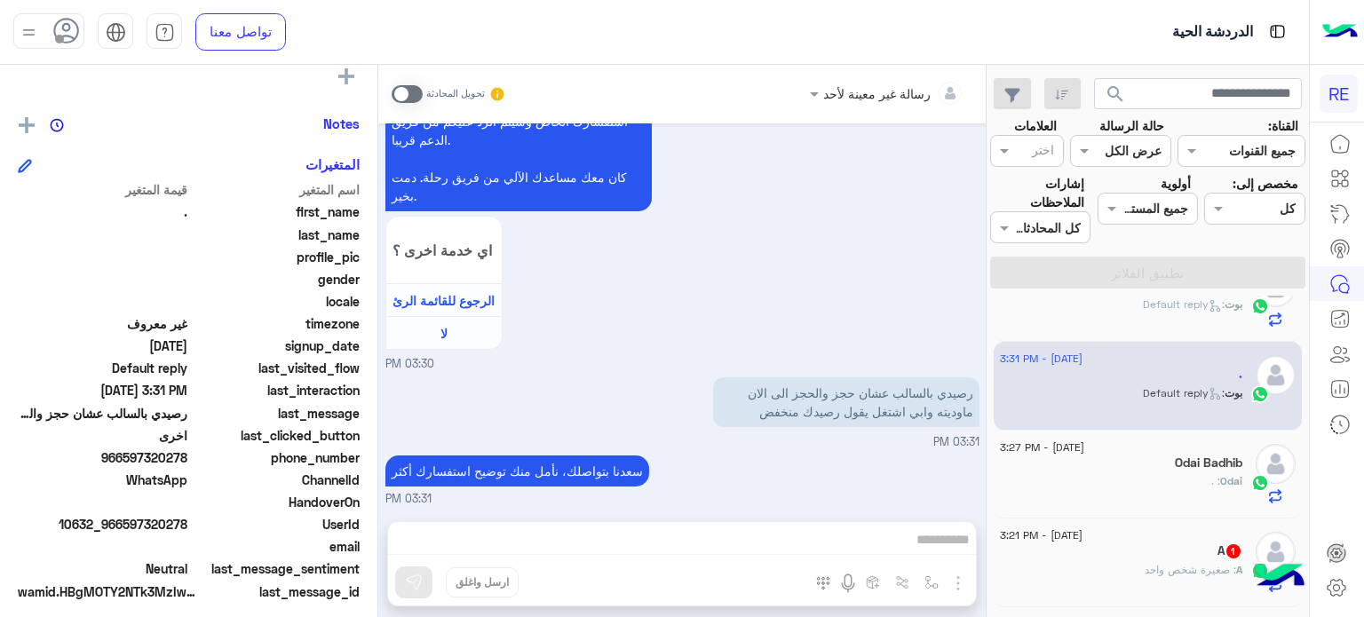
click at [1109, 461] on div "Odai Badhib" at bounding box center [1121, 465] width 242 height 19
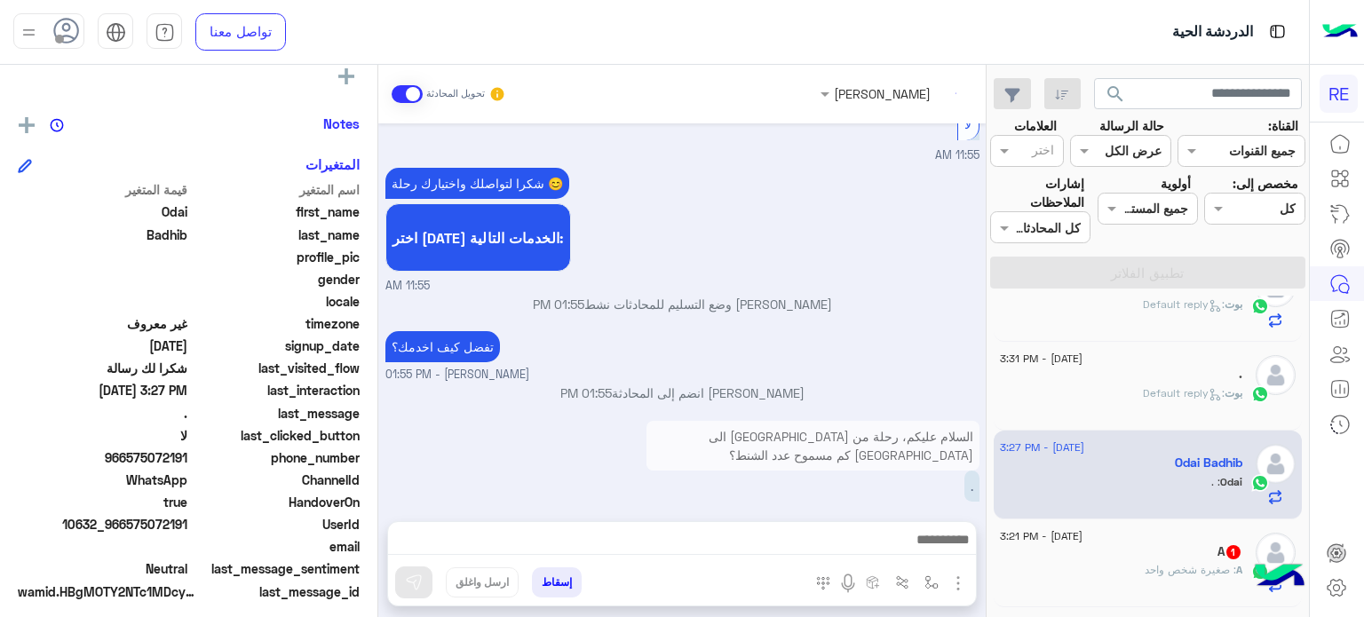
scroll to position [138, 0]
click at [850, 433] on p "السلام عليكم، رحلة من [GEOGRAPHIC_DATA] الى [GEOGRAPHIC_DATA] كم مسموح عدد الشن…" at bounding box center [813, 446] width 333 height 50
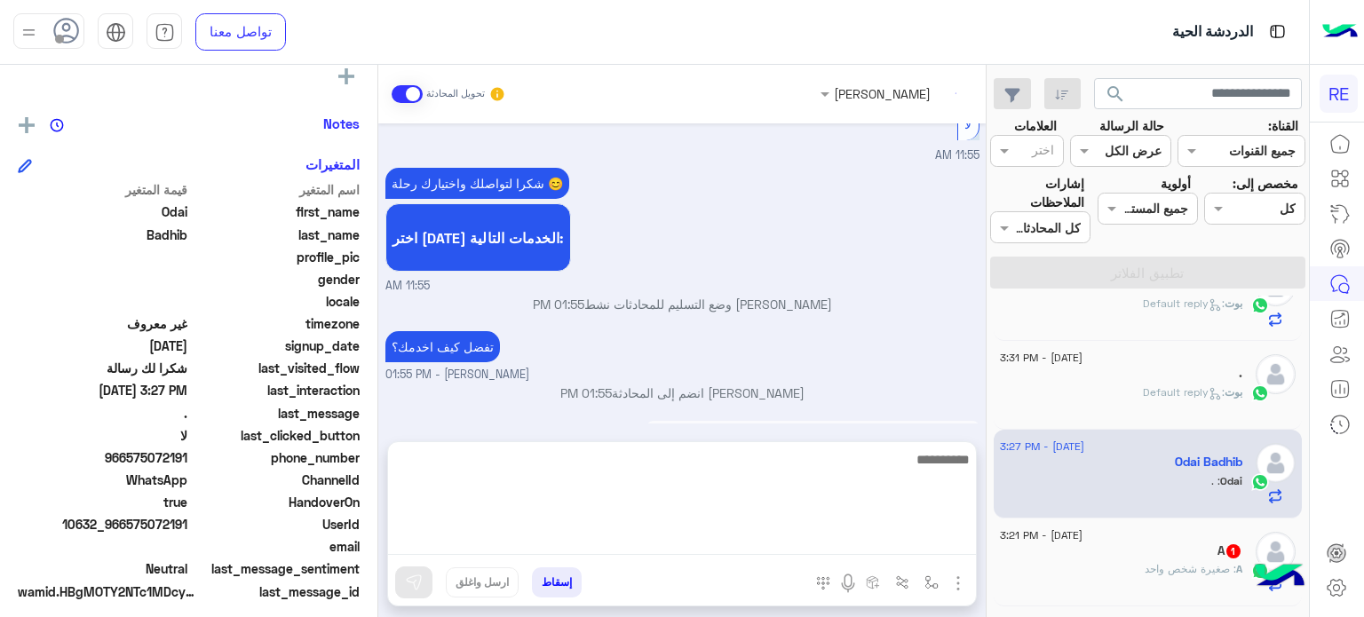
scroll to position [928, 0]
click at [885, 532] on textarea at bounding box center [682, 502] width 588 height 107
type textarea "**********"
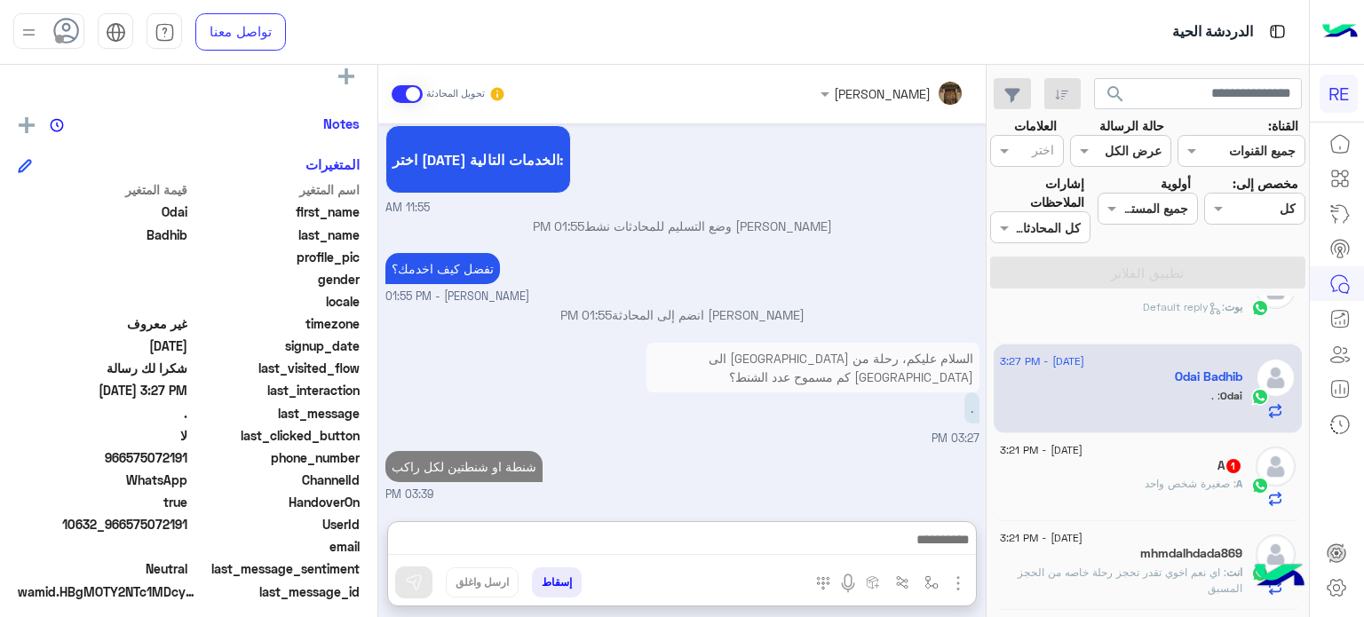
scroll to position [1015, 0]
click at [1190, 488] on span ": صغيرة شخص واحد" at bounding box center [1190, 483] width 91 height 13
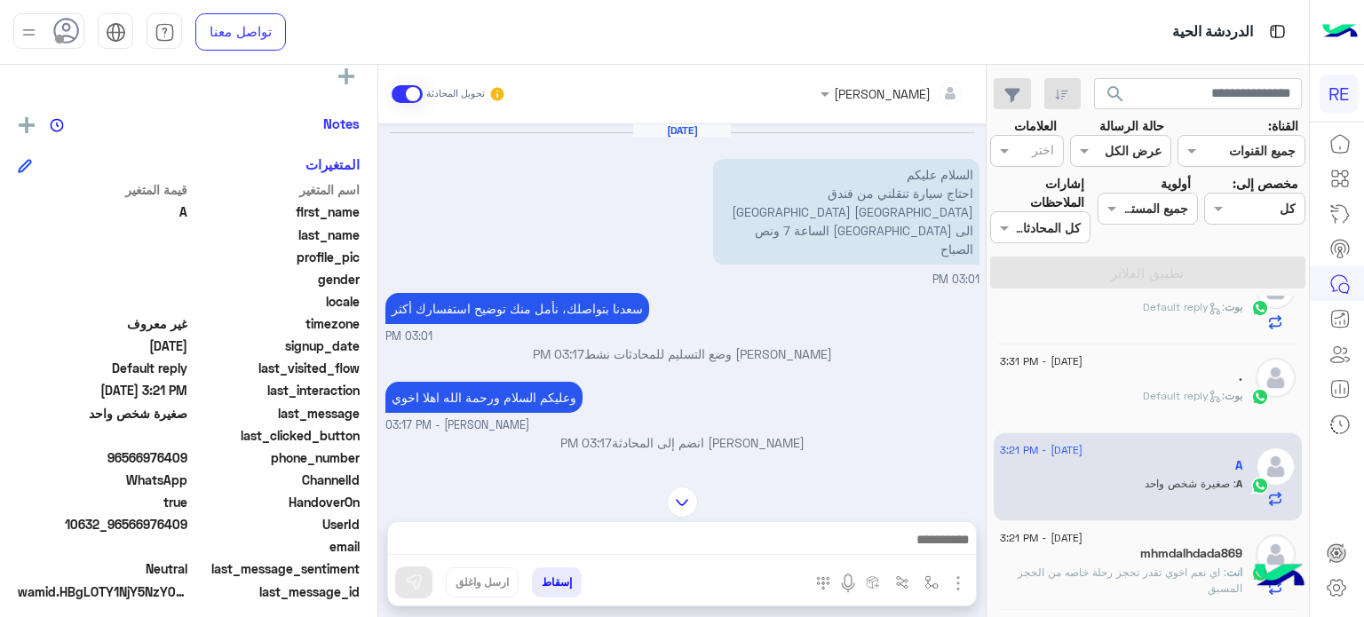
scroll to position [224, 0]
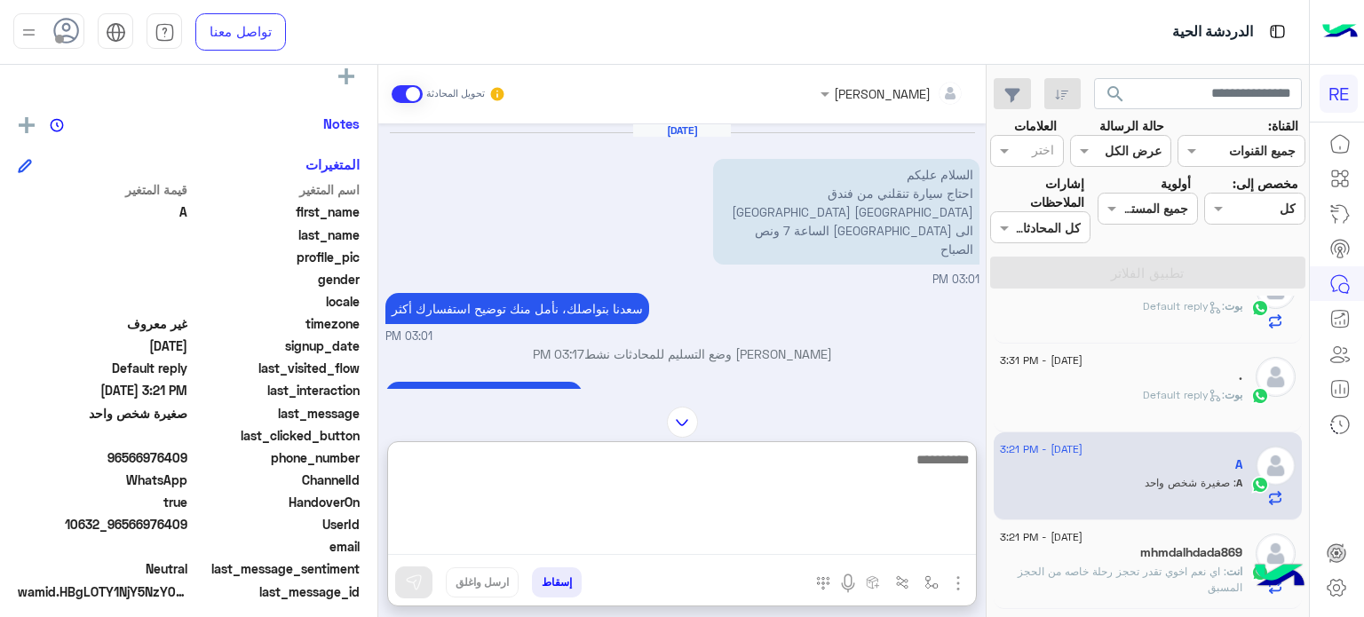
click at [807, 553] on textarea at bounding box center [682, 502] width 588 height 107
type textarea "**********"
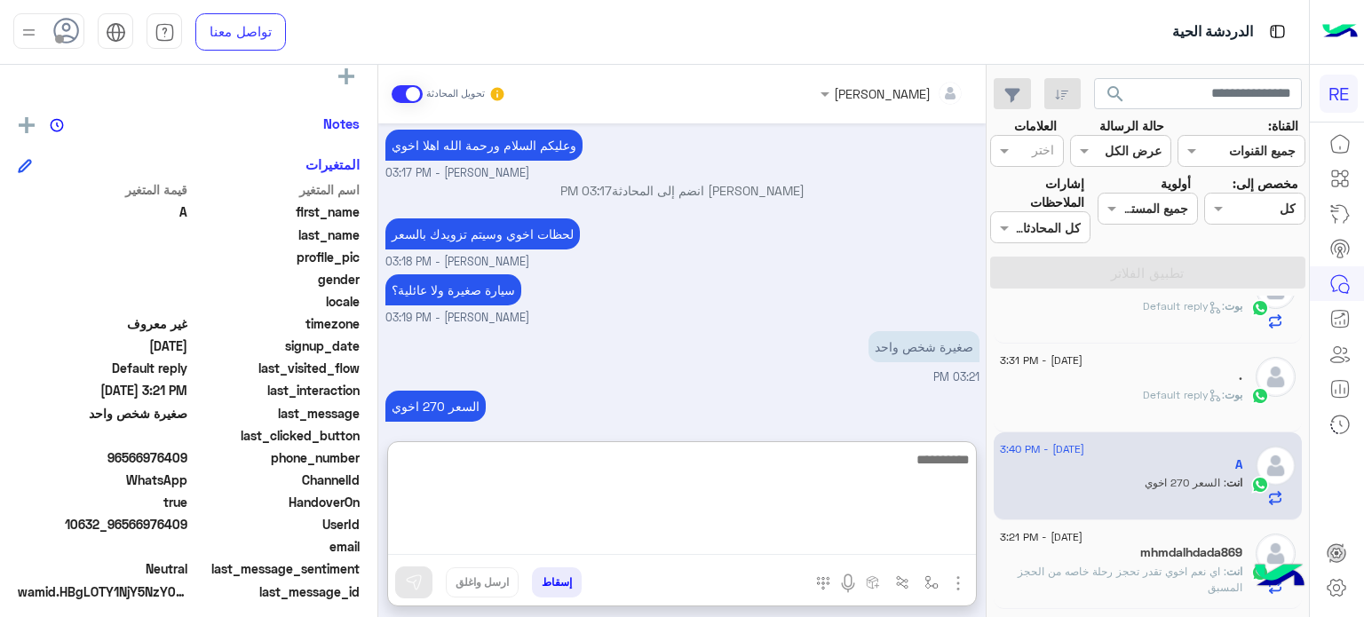
scroll to position [311, 0]
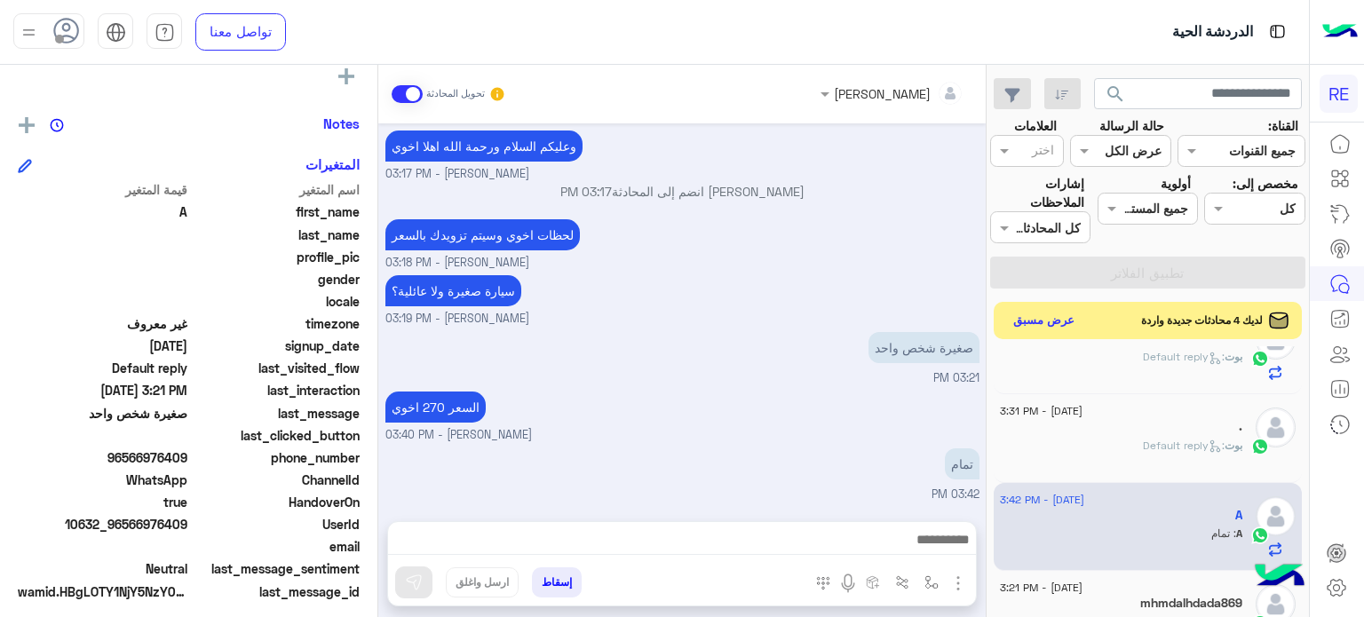
click at [1032, 309] on button "عرض مسبق" at bounding box center [1044, 321] width 75 height 24
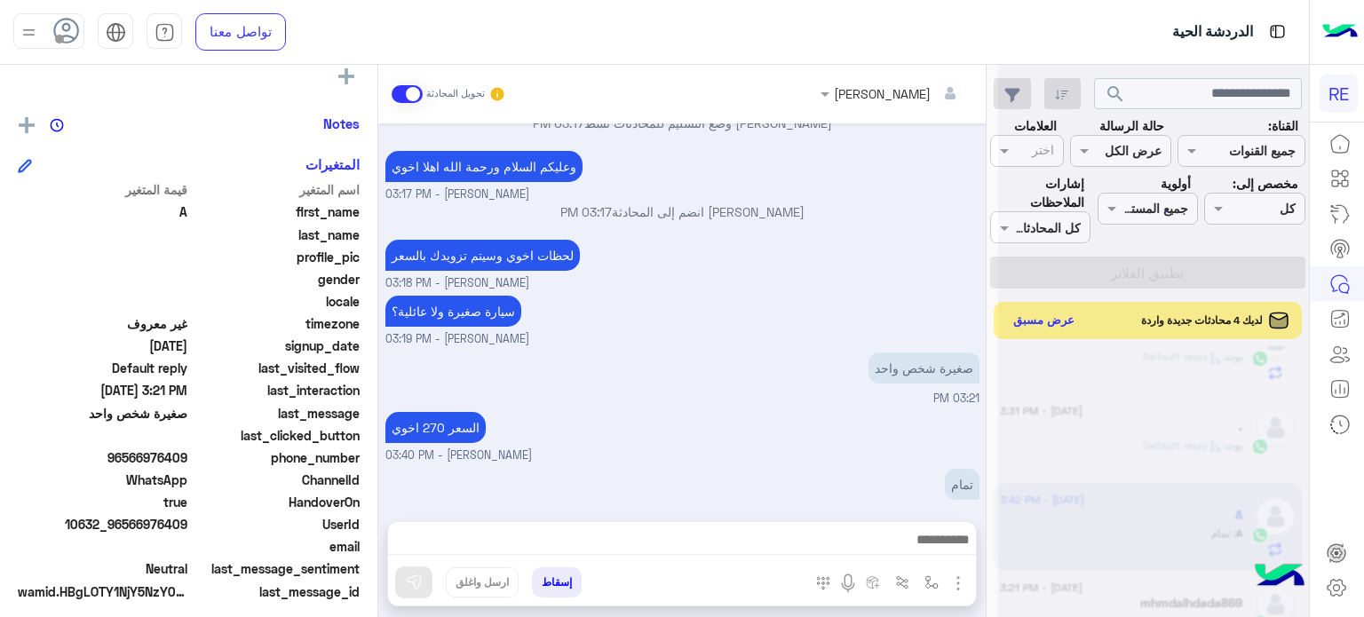
scroll to position [231, 0]
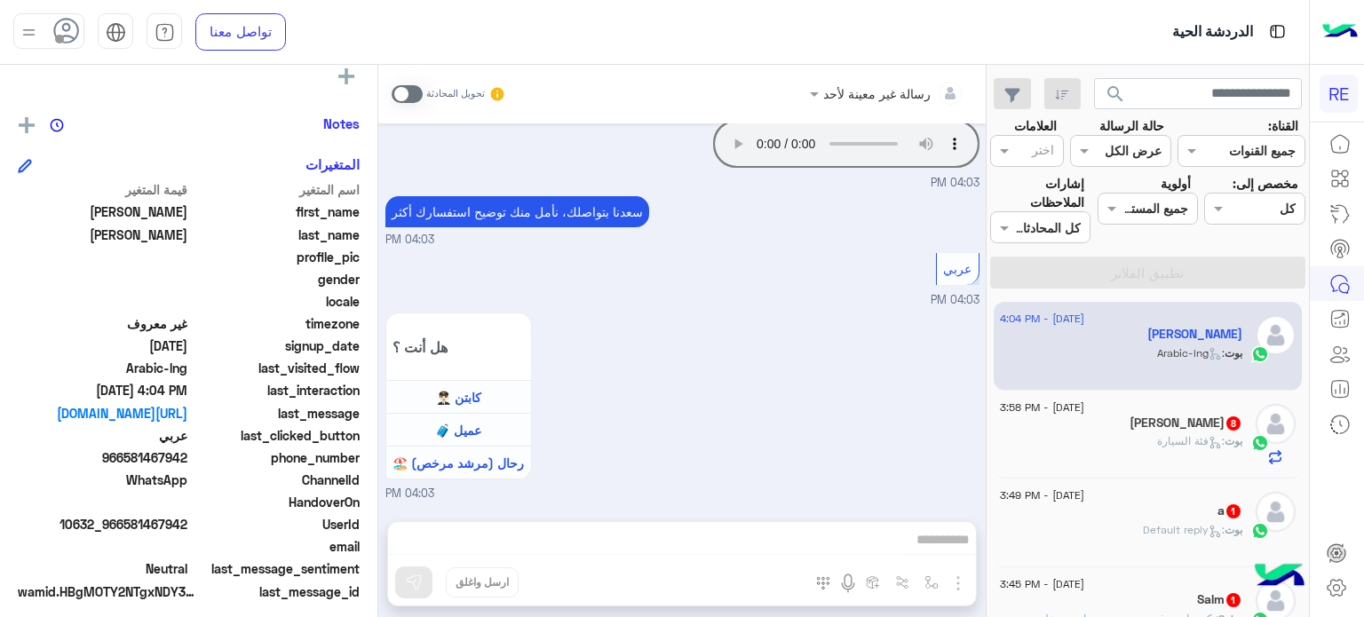
scroll to position [531, 0]
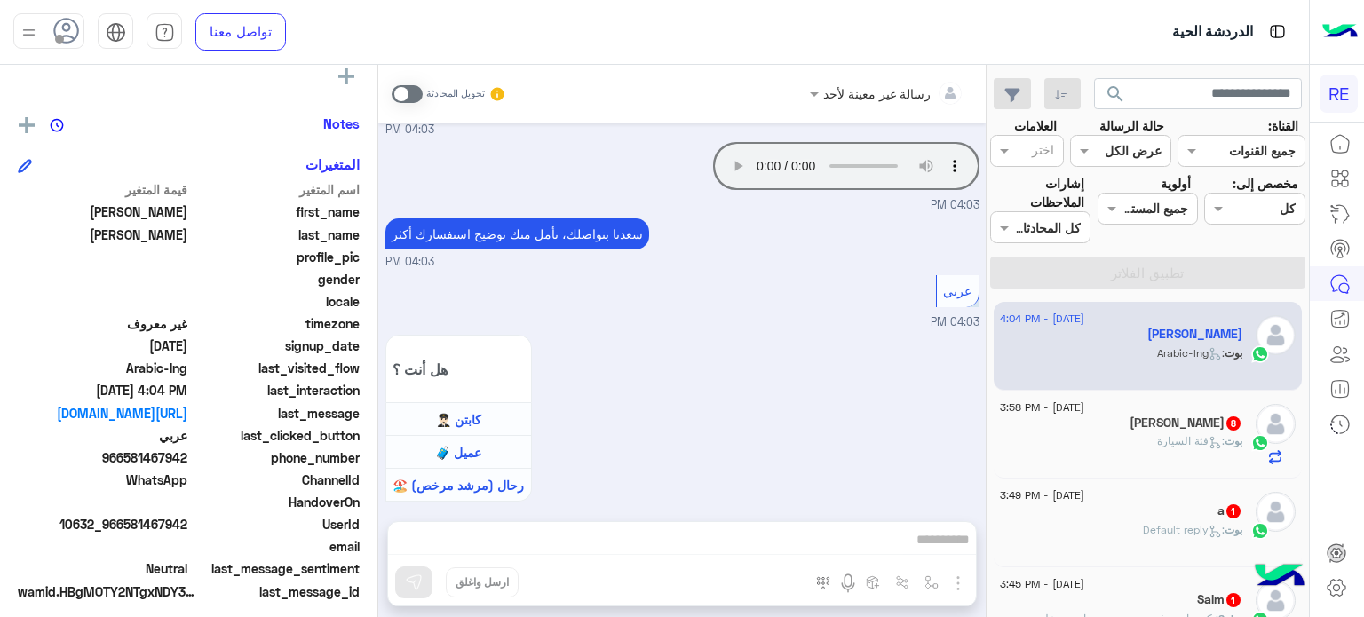
click at [414, 99] on span at bounding box center [407, 94] width 31 height 18
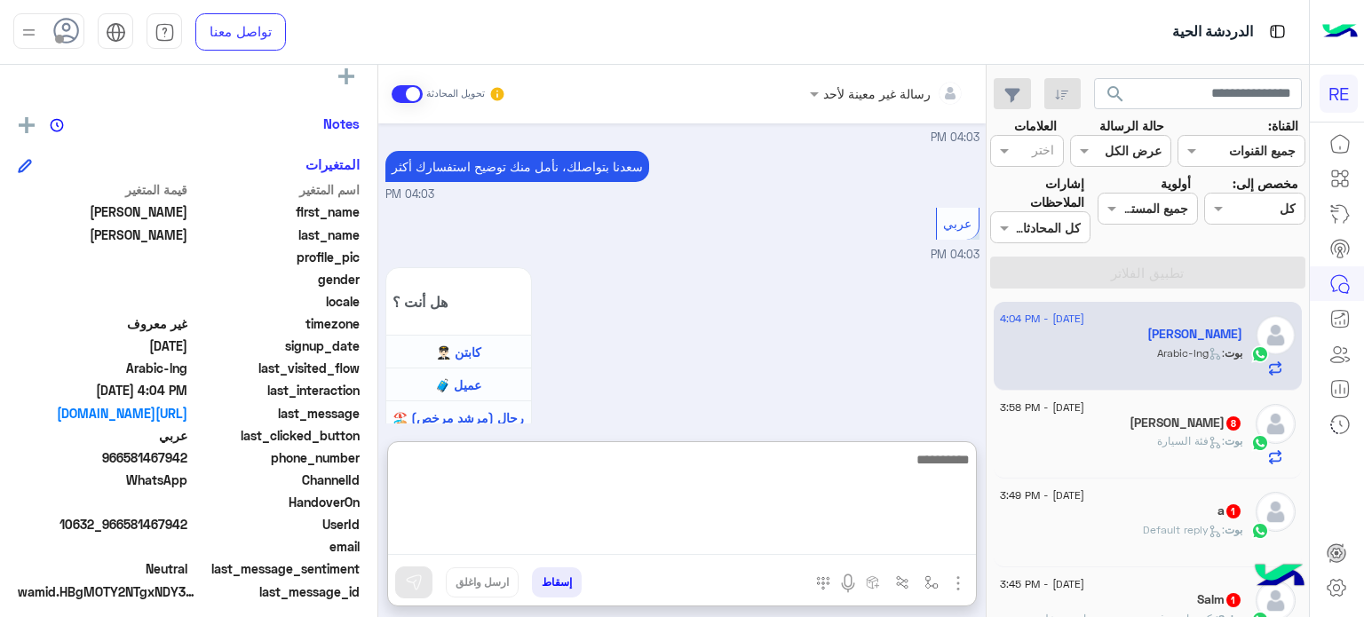
click at [706, 544] on textarea at bounding box center [682, 502] width 588 height 107
type textarea "*"
click at [796, 457] on textarea "**********" at bounding box center [682, 502] width 588 height 107
click at [700, 458] on textarea "**********" at bounding box center [682, 502] width 588 height 107
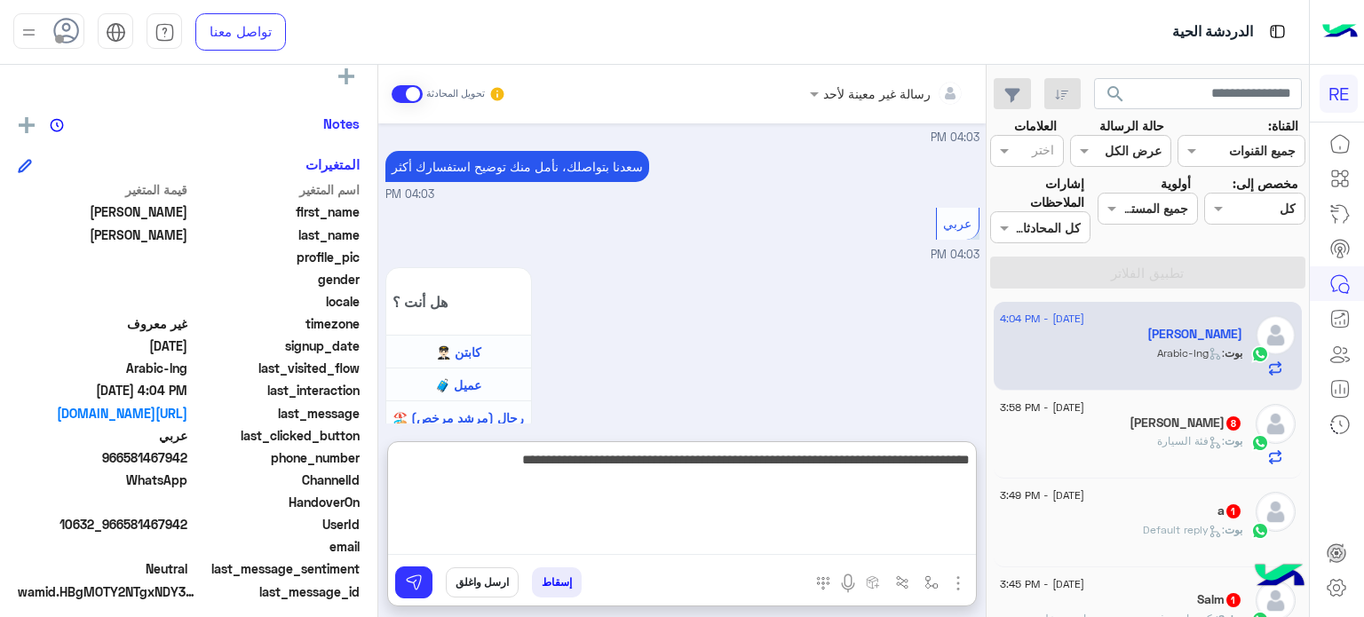
type textarea "**********"
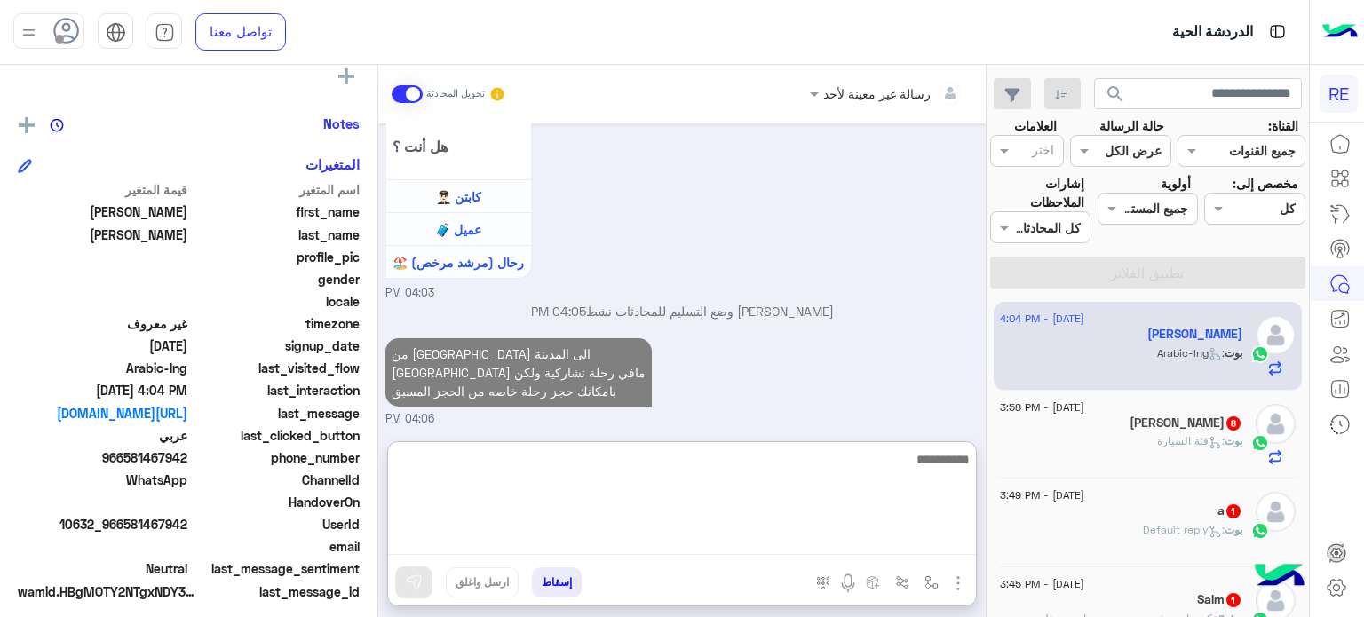
scroll to position [787, 0]
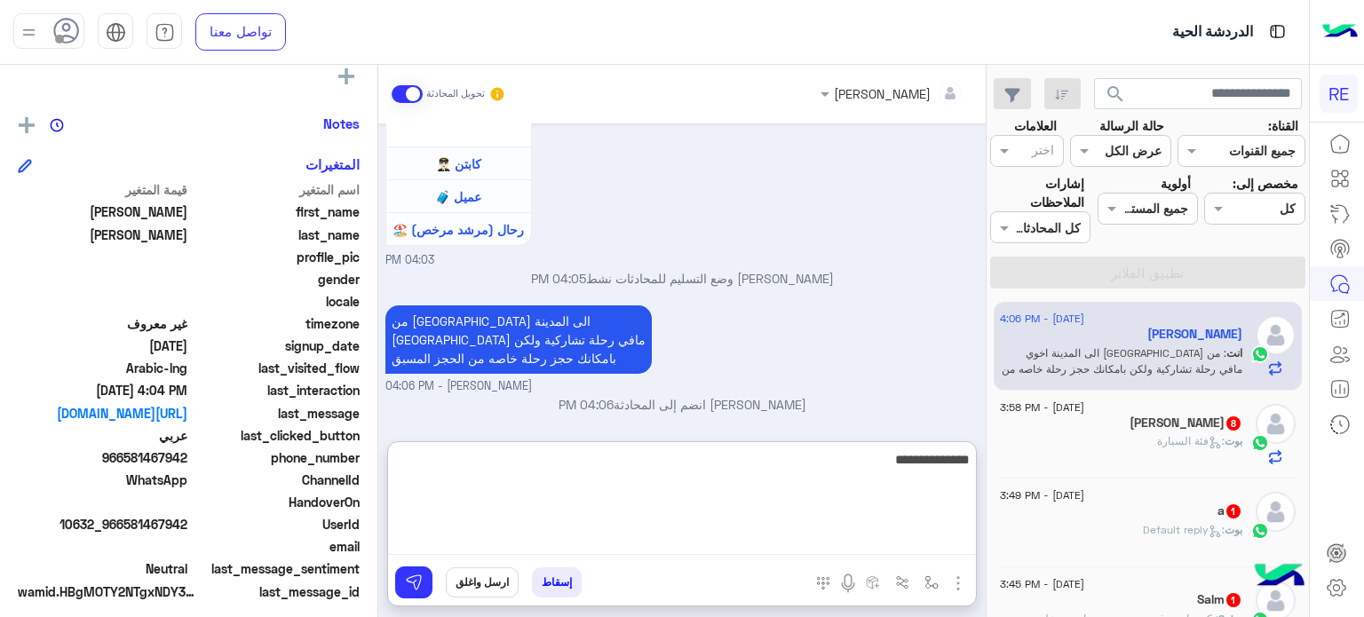
type textarea "**********"
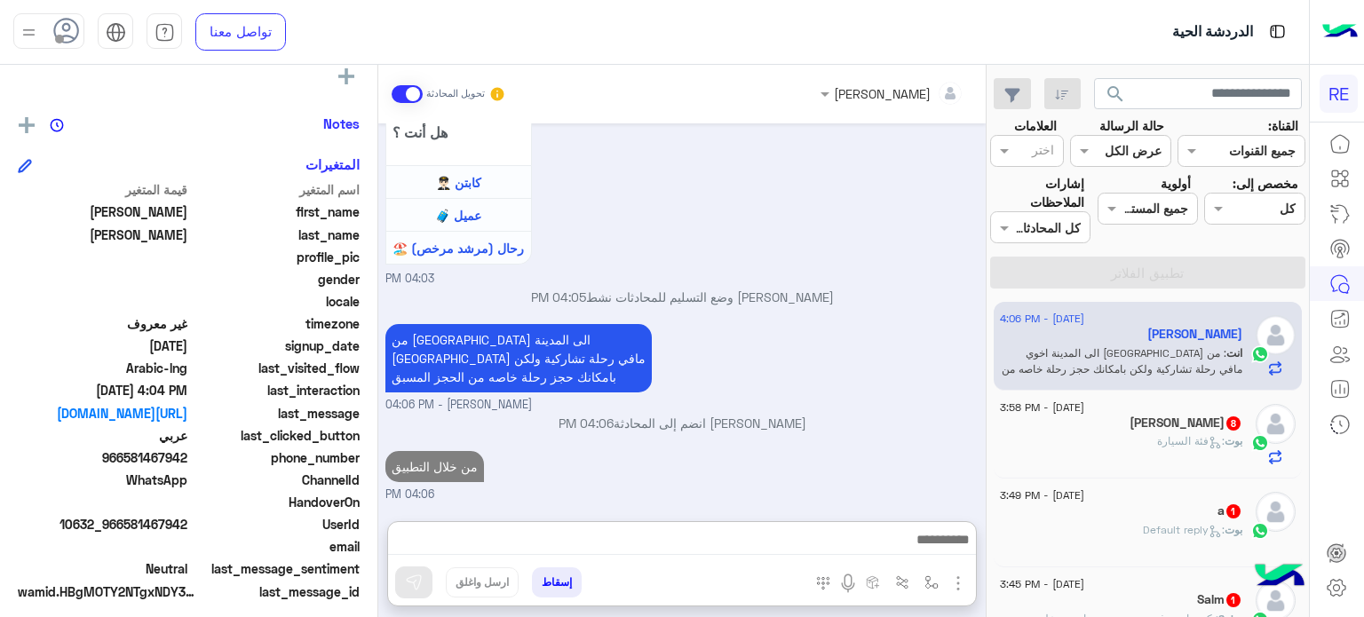
scroll to position [810, 0]
click at [1125, 419] on div "[PERSON_NAME] 8" at bounding box center [1121, 425] width 242 height 19
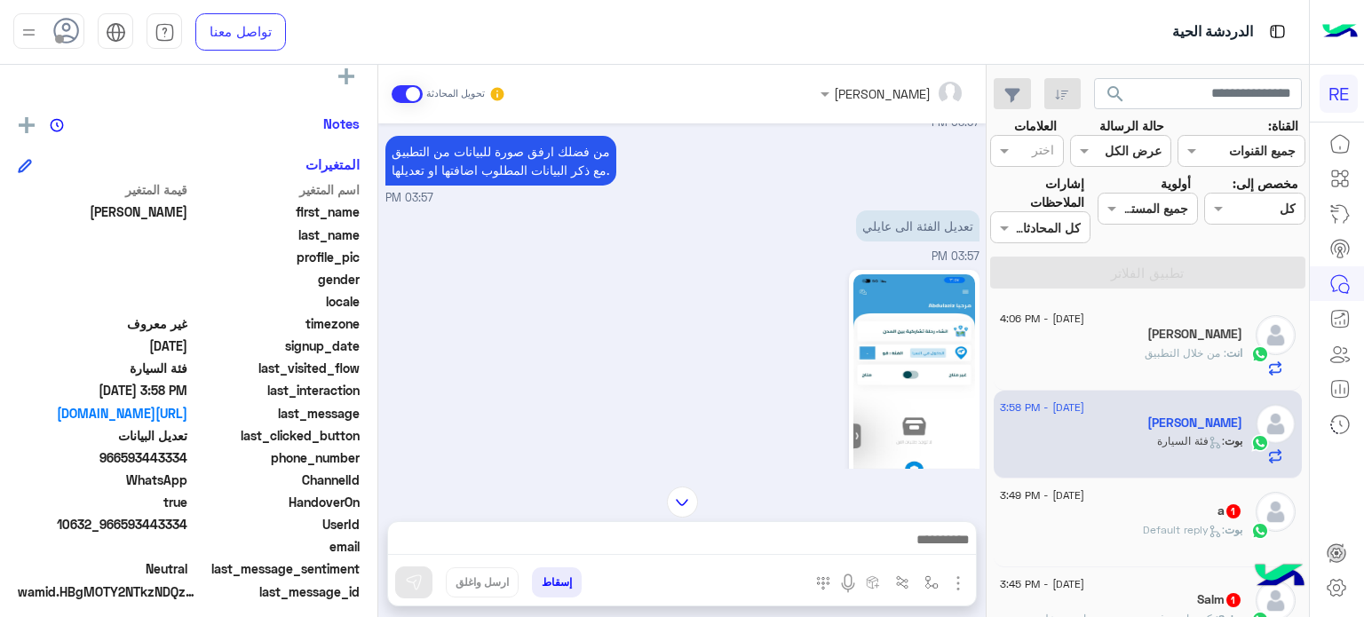
scroll to position [422, 0]
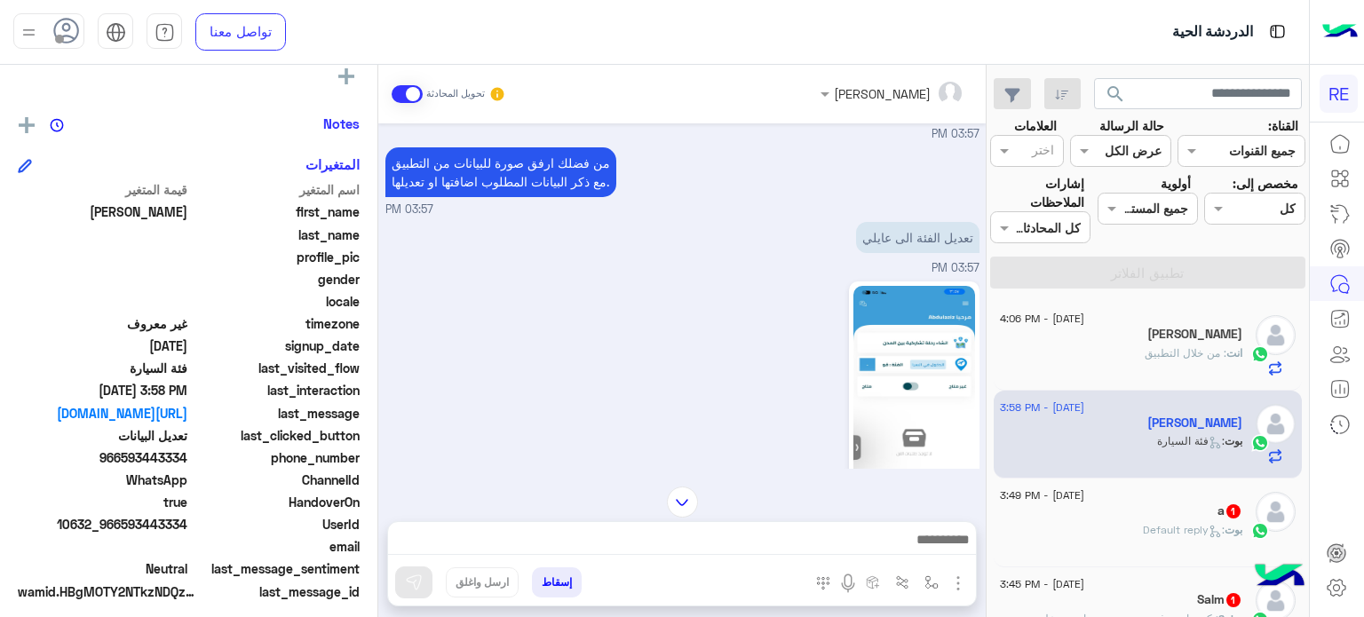
drag, startPoint x: 188, startPoint y: 523, endPoint x: 119, endPoint y: 528, distance: 69.4
click at [119, 528] on span "10632_966593443334" at bounding box center [103, 524] width 170 height 19
click at [123, 529] on span "10632_966593443334" at bounding box center [103, 524] width 170 height 19
drag, startPoint x: 121, startPoint y: 523, endPoint x: 187, endPoint y: 529, distance: 66.9
click at [187, 529] on span "10632_966593443334" at bounding box center [103, 524] width 170 height 19
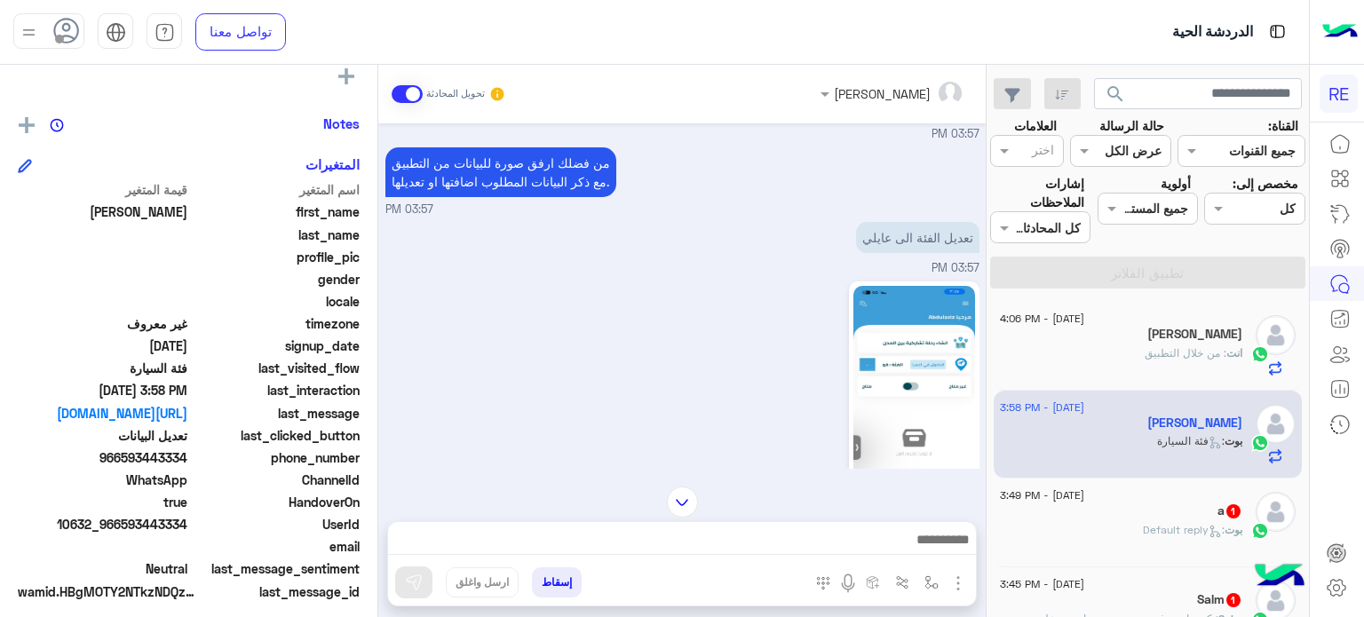
copy span "593443334"
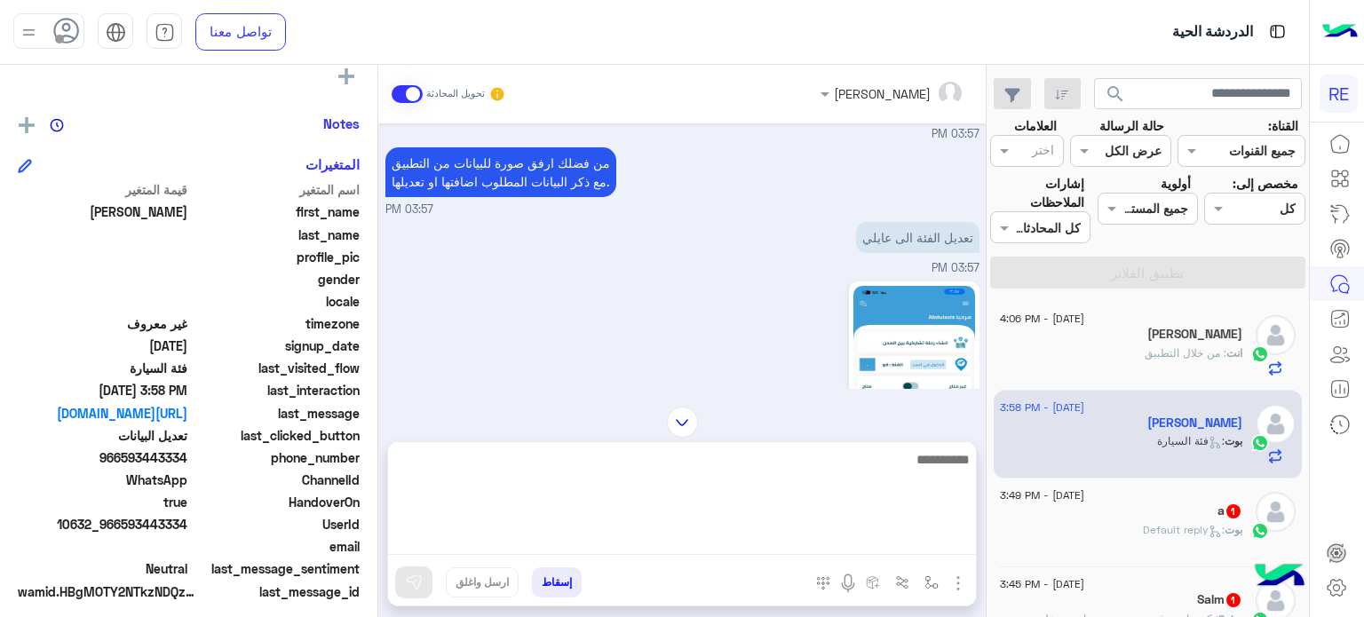
click at [779, 539] on textarea at bounding box center [682, 502] width 588 height 107
type textarea "**********"
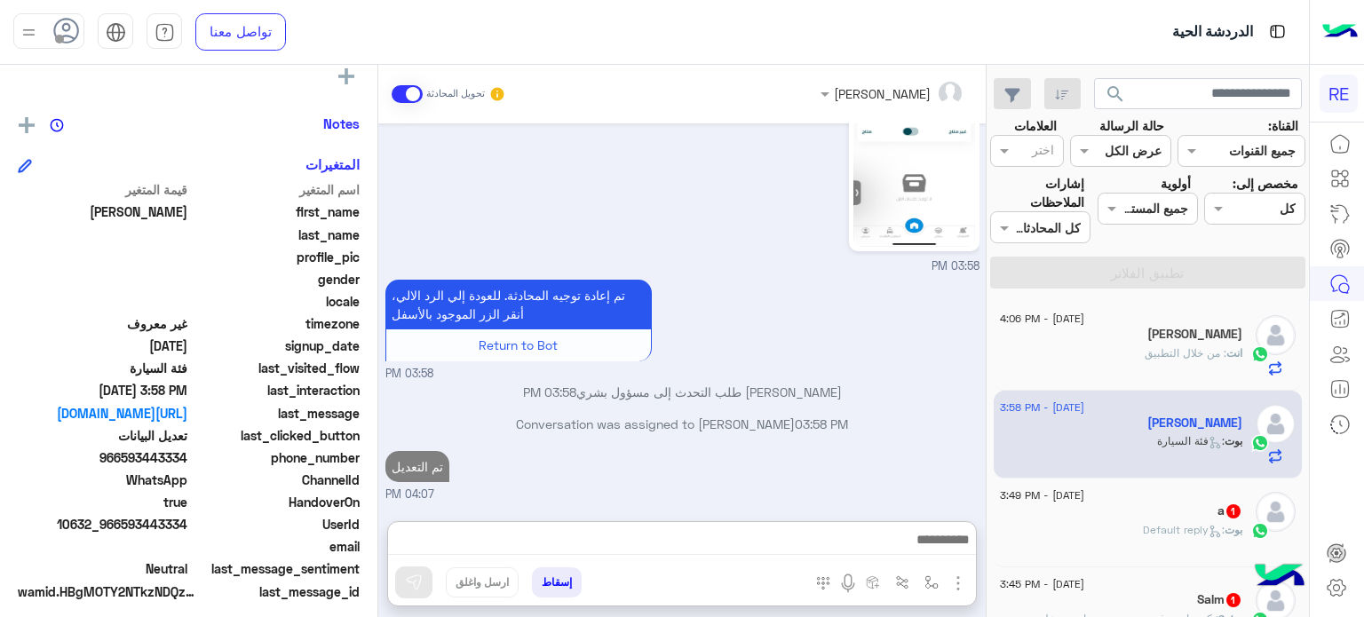
click at [1133, 507] on div "a 1" at bounding box center [1121, 513] width 242 height 19
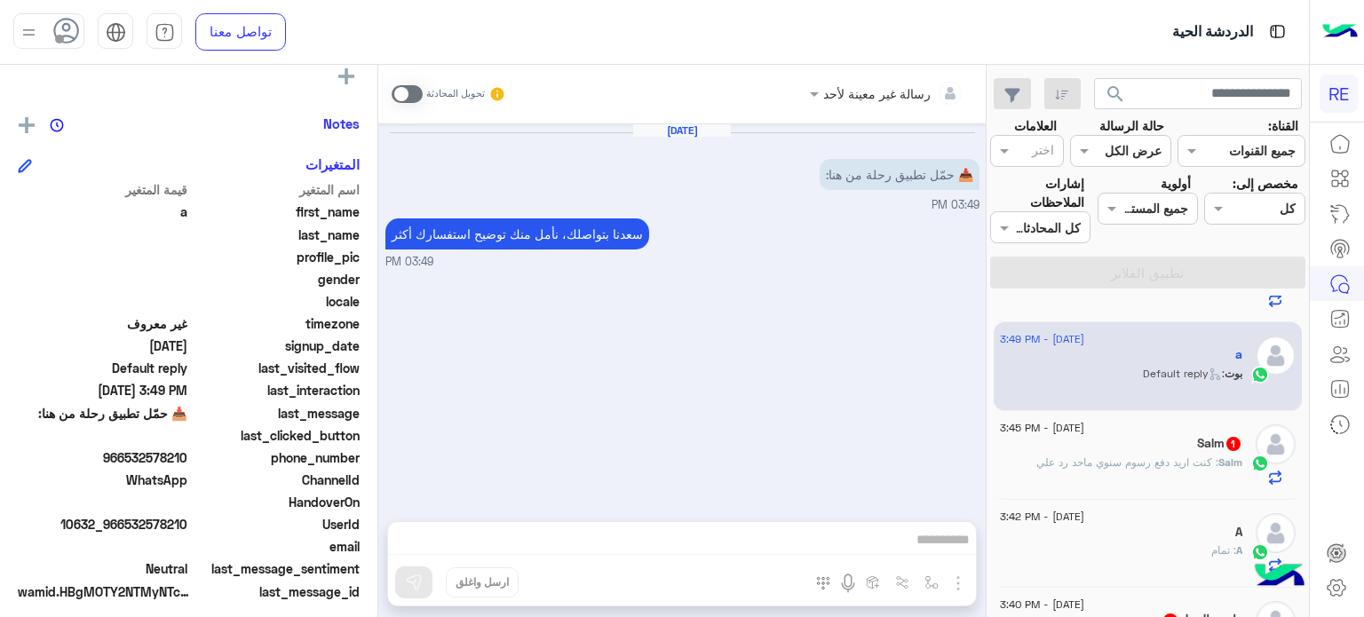
scroll to position [171, 0]
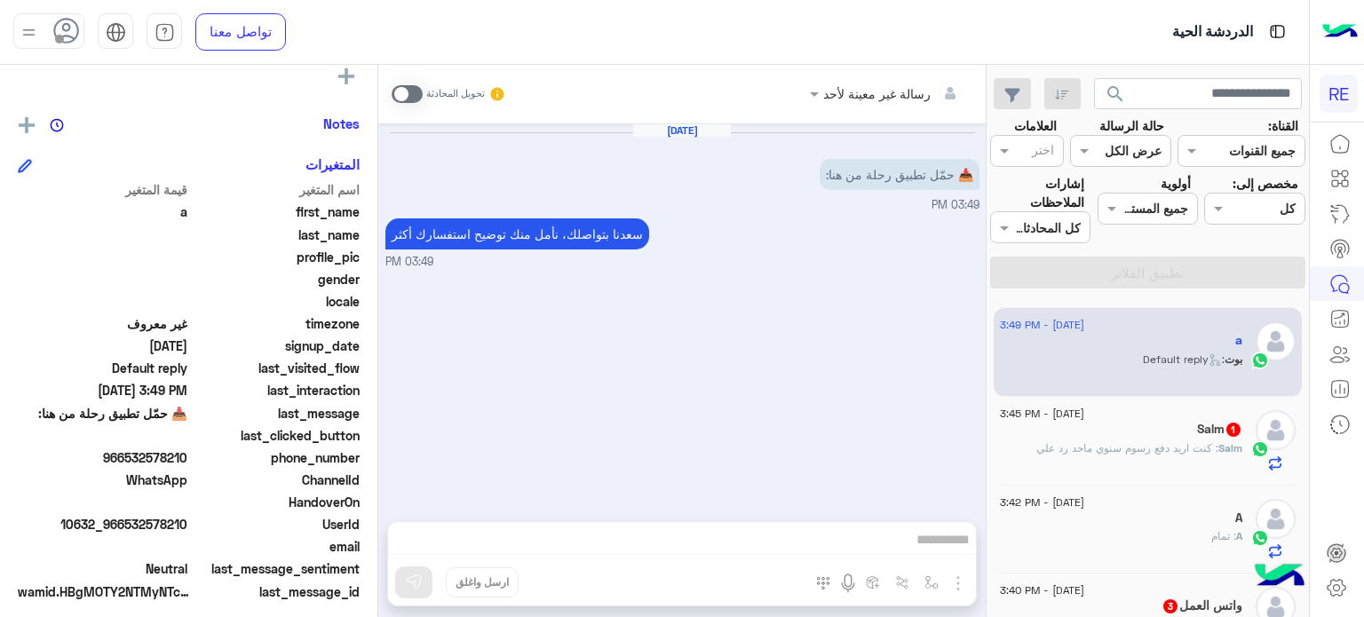
click at [1188, 456] on div "Salm : كنت اريد دفع رسوم سنوي ماحد رد علي" at bounding box center [1121, 456] width 242 height 31
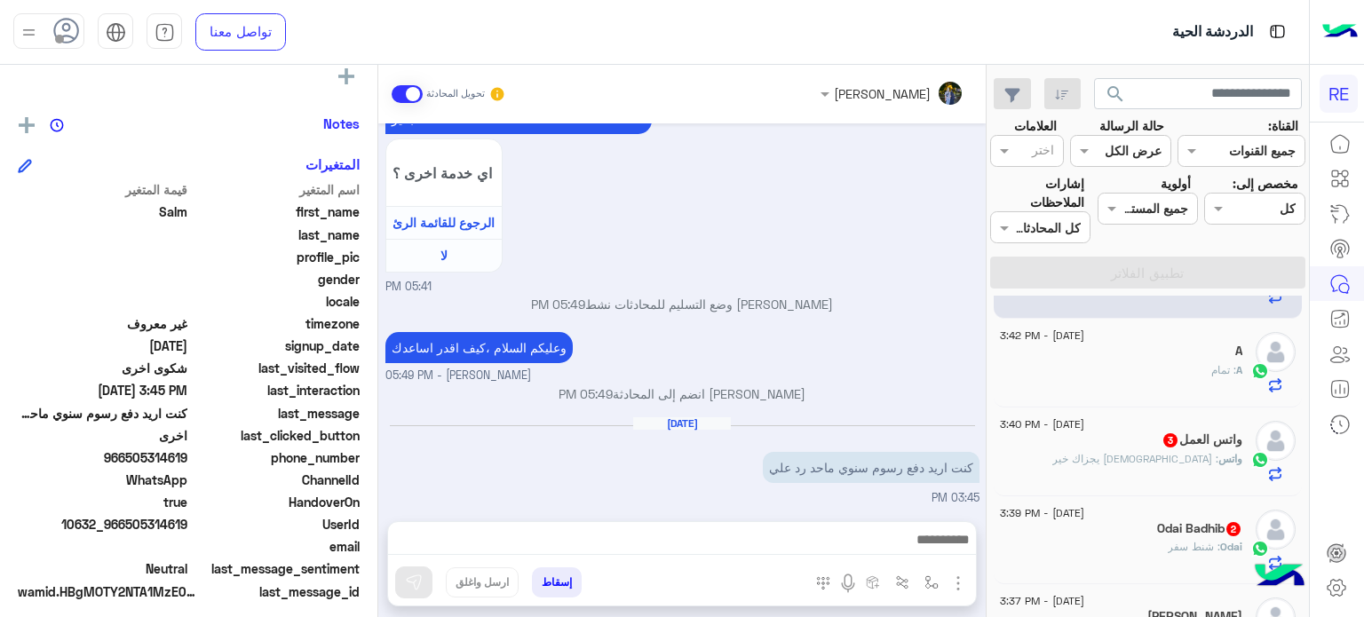
scroll to position [373, 0]
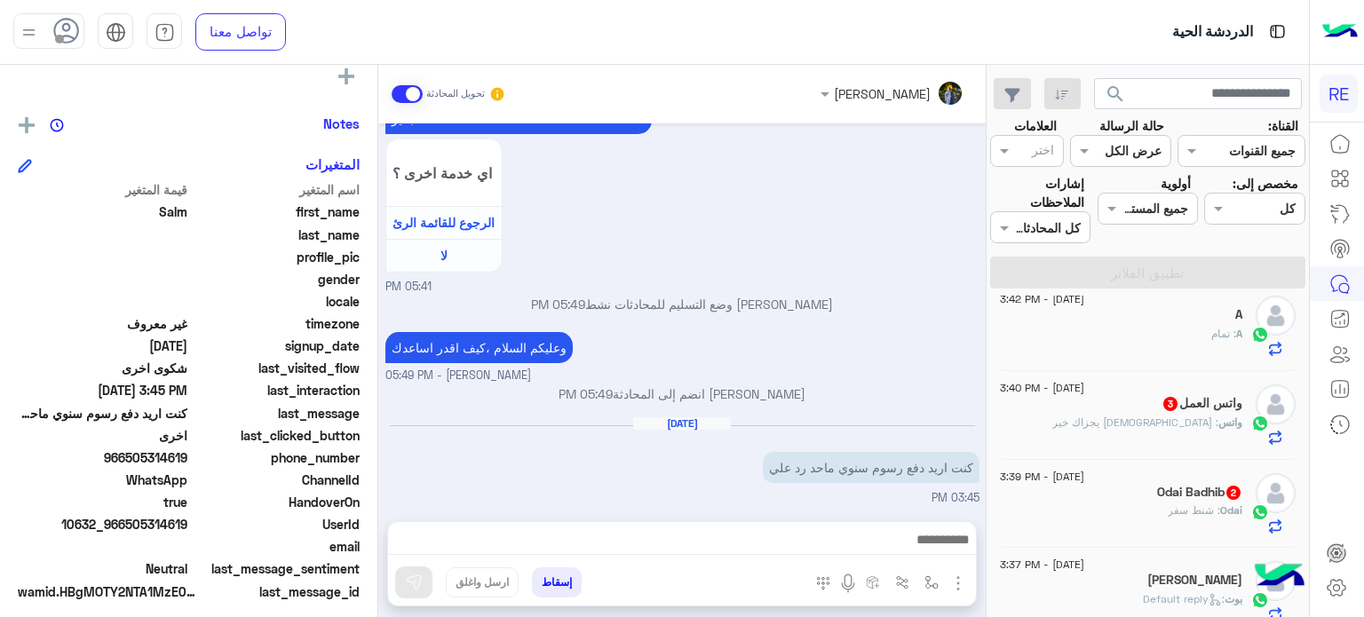
click at [1130, 443] on div "واتس : [DEMOGRAPHIC_DATA] يجزاك خير" at bounding box center [1121, 430] width 242 height 31
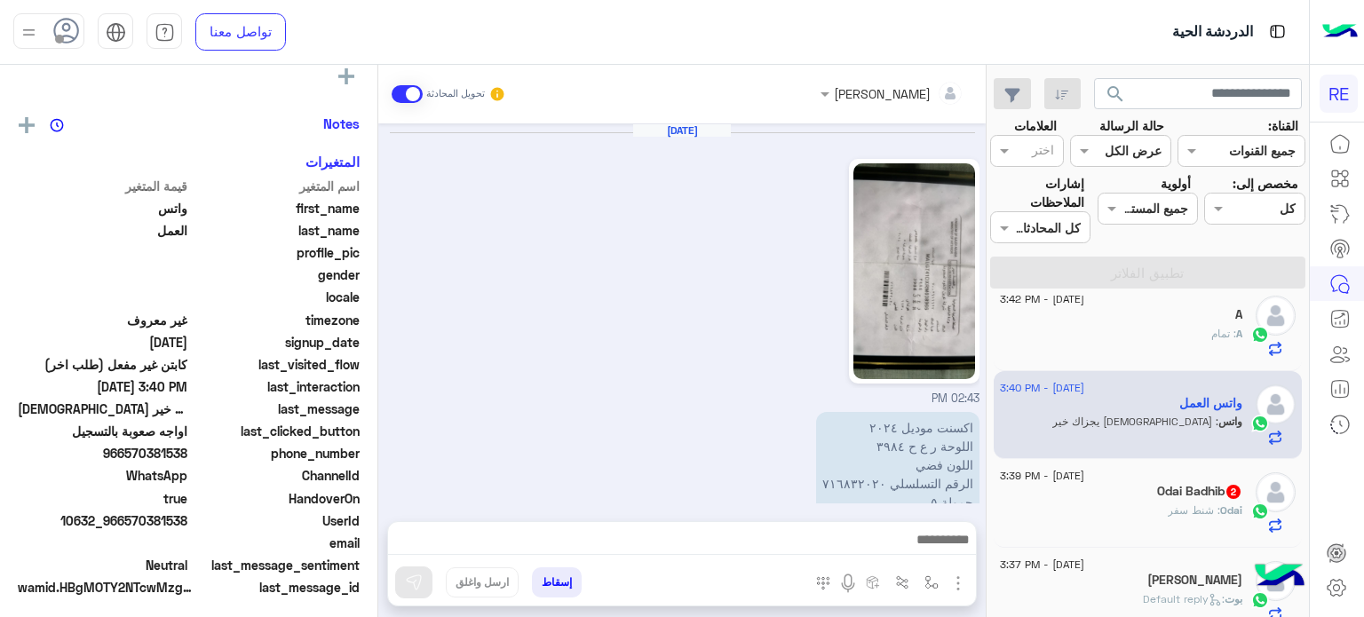
scroll to position [495, 0]
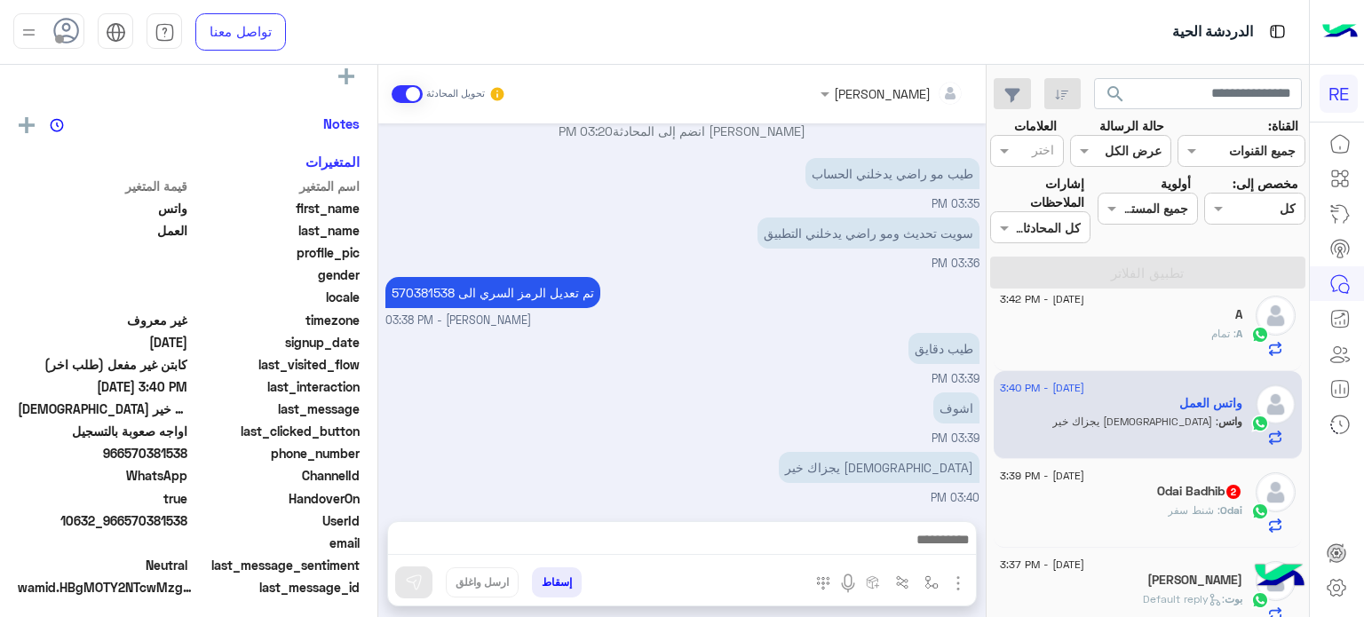
click at [1038, 494] on div "Odai Badhib 2" at bounding box center [1121, 493] width 242 height 19
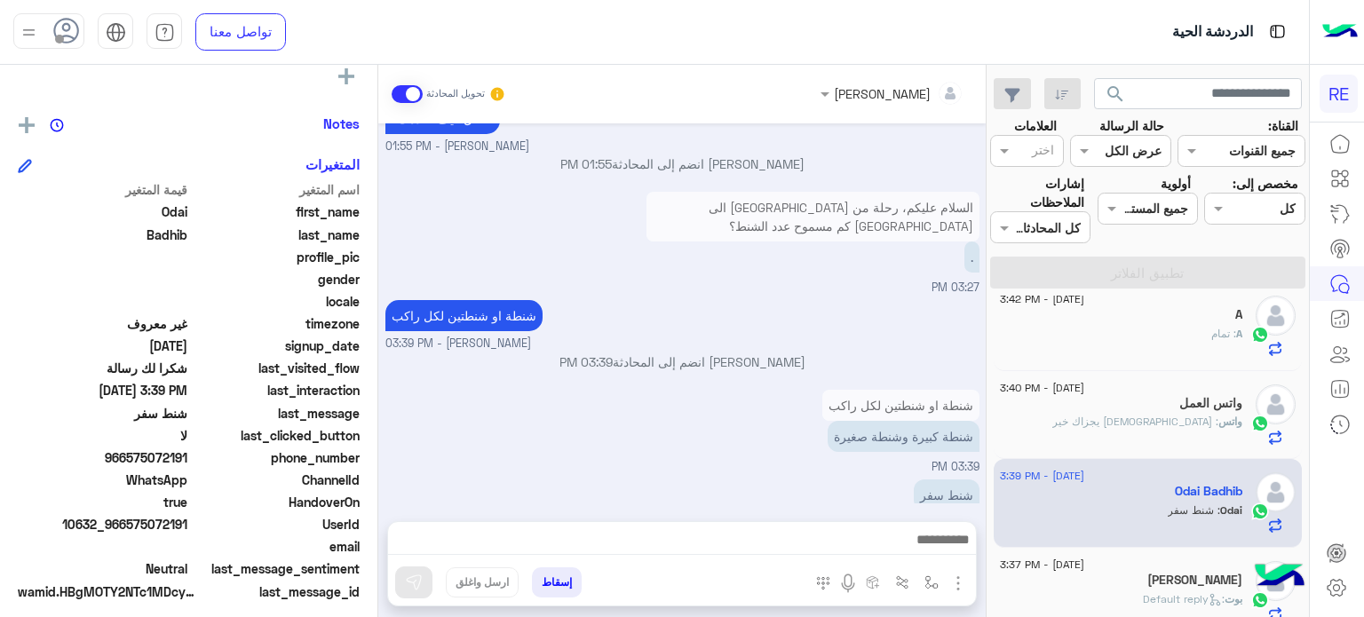
scroll to position [290, 0]
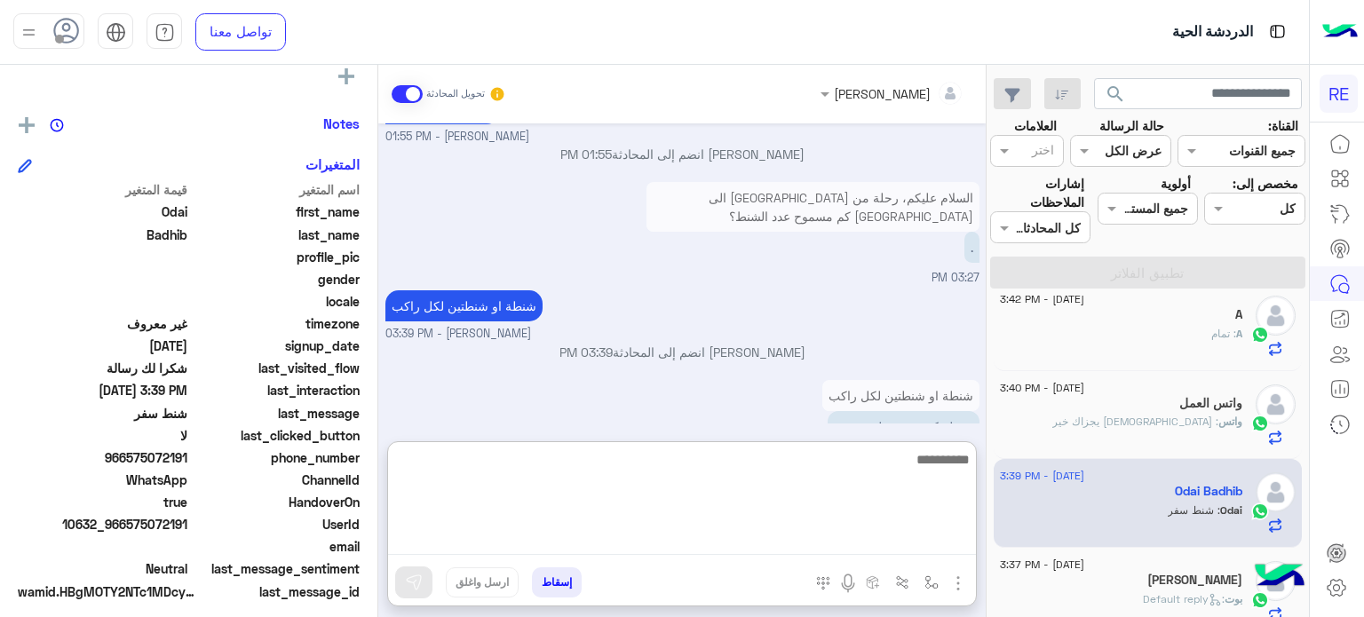
click at [825, 539] on textarea at bounding box center [682, 502] width 588 height 107
type textarea "**********"
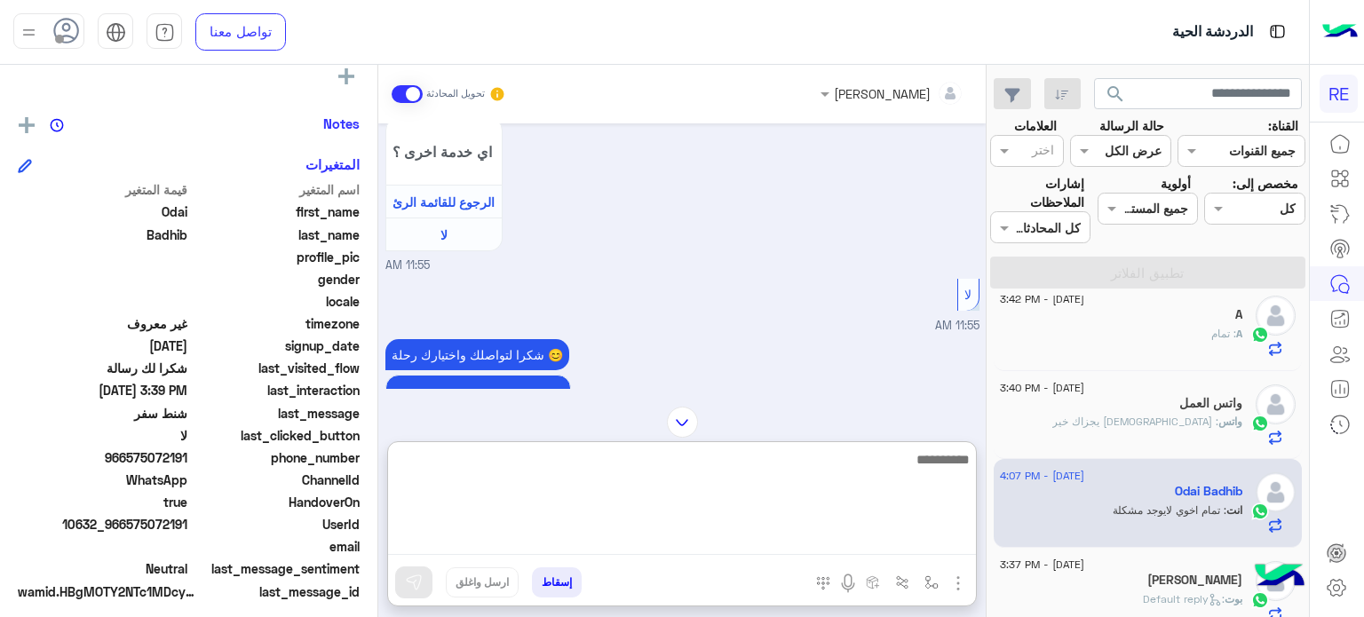
scroll to position [1490, 0]
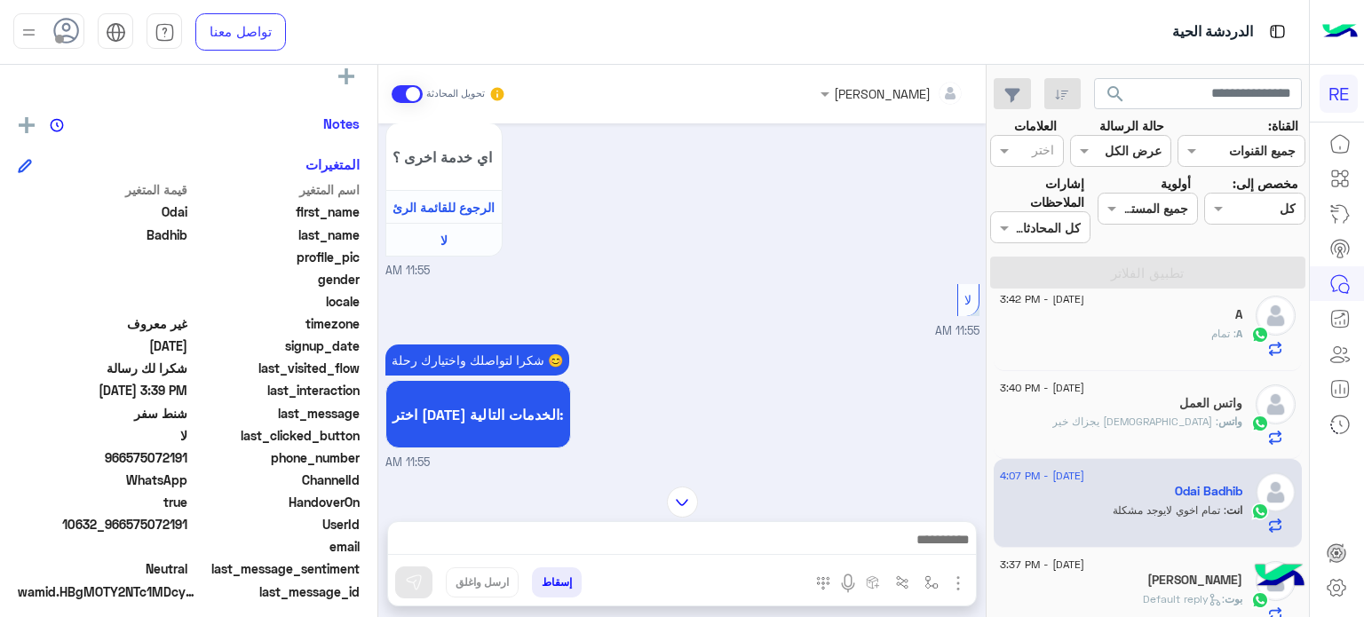
click at [686, 419] on div "[PERSON_NAME] تحويل المحادثة [DATE] عربي 11:54 AM هل أنت ؟ كابتن 👨🏻‍✈️ عميل 🧳 ر…" at bounding box center [682, 345] width 608 height 560
click at [679, 504] on img at bounding box center [682, 502] width 31 height 31
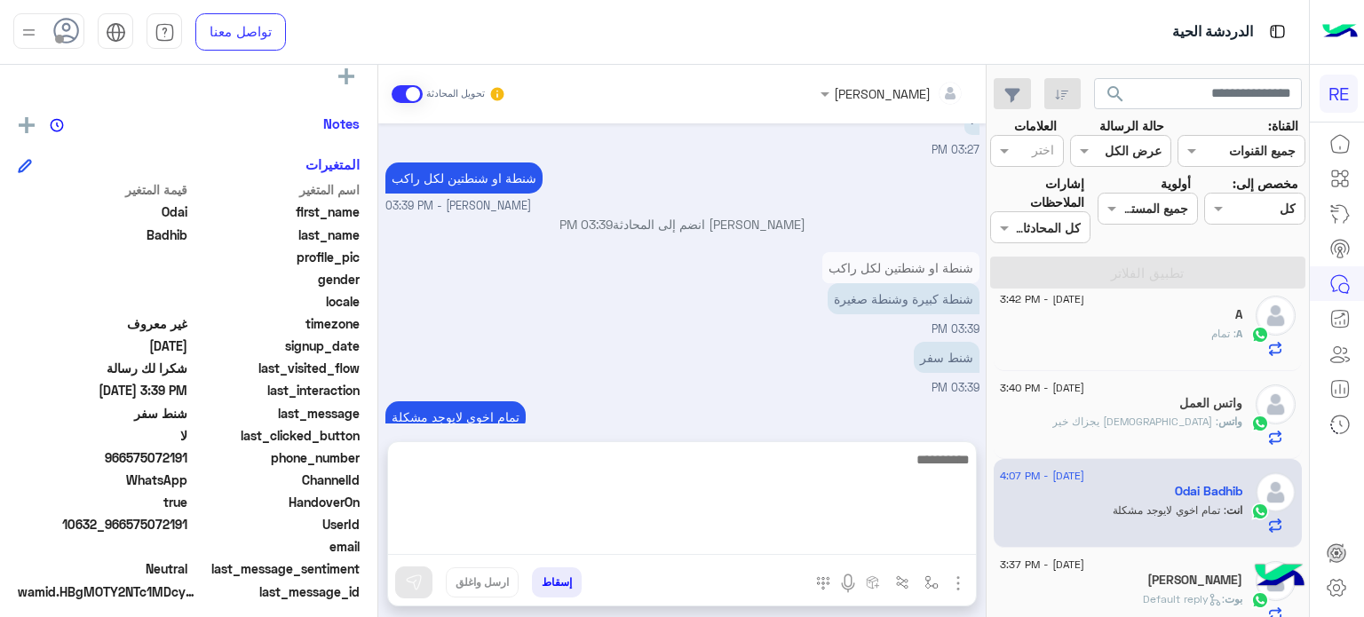
scroll to position [2068, 0]
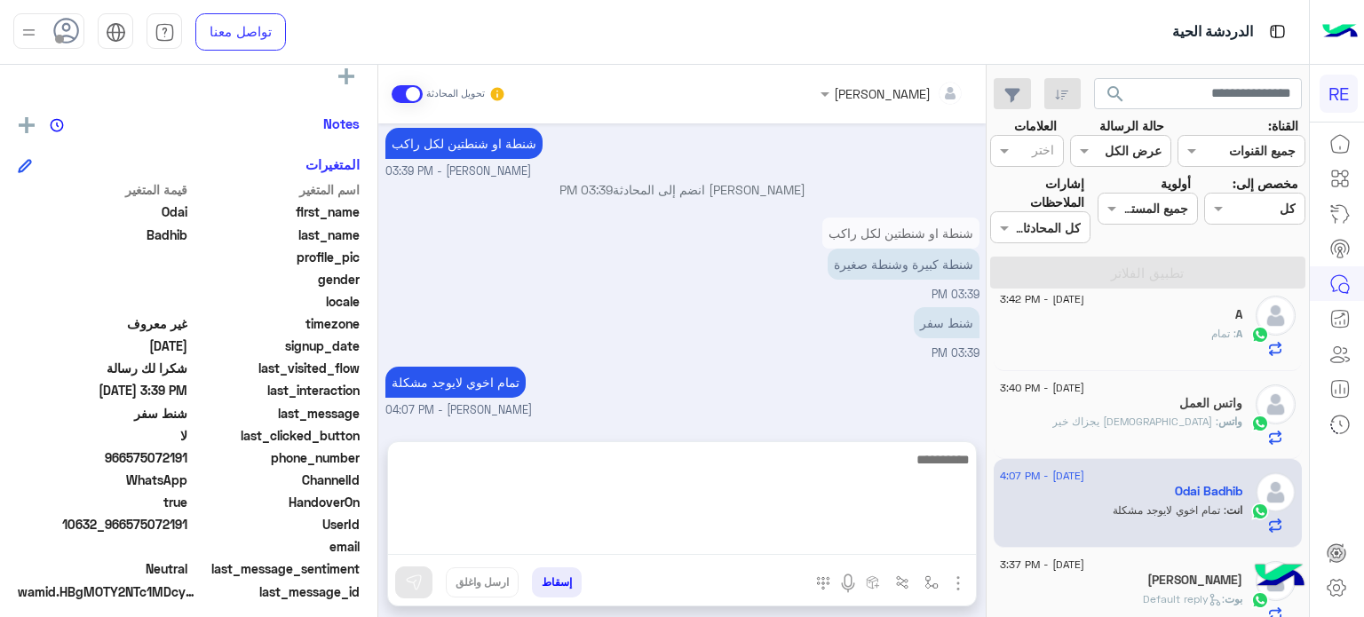
click at [692, 532] on textarea at bounding box center [682, 502] width 588 height 107
type textarea "**********"
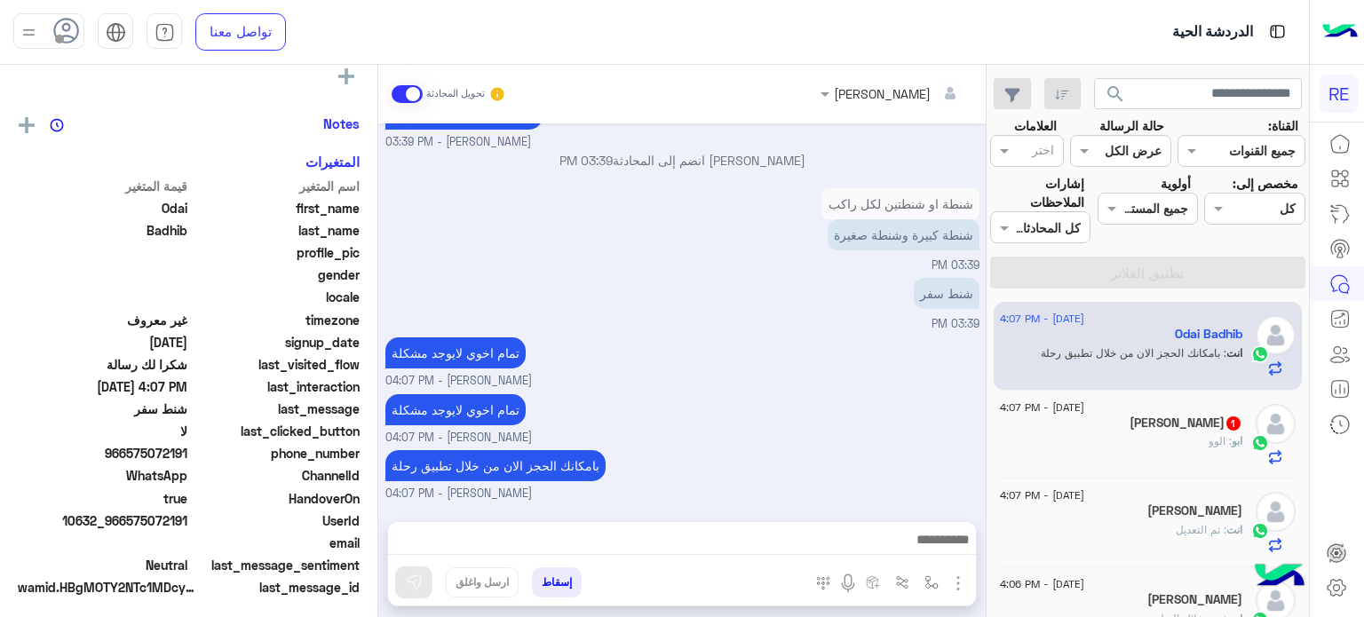
scroll to position [2145, 0]
click at [1172, 429] on div "[PERSON_NAME] 1" at bounding box center [1121, 425] width 242 height 19
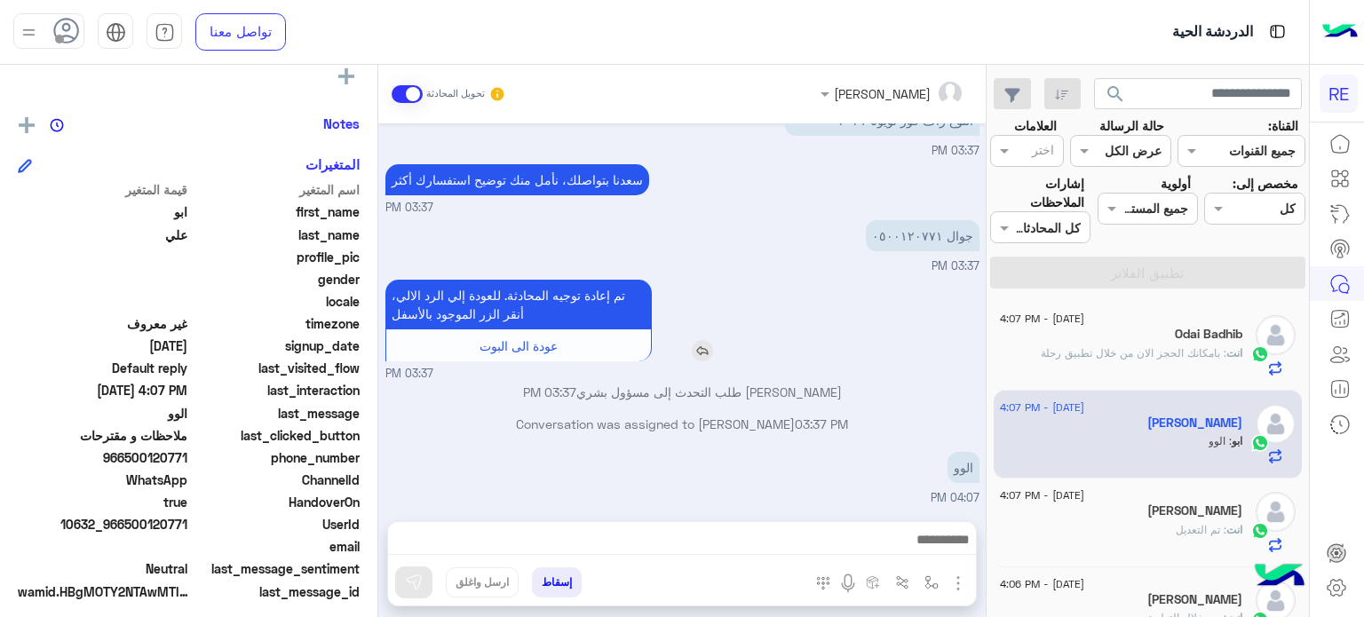
scroll to position [335, 0]
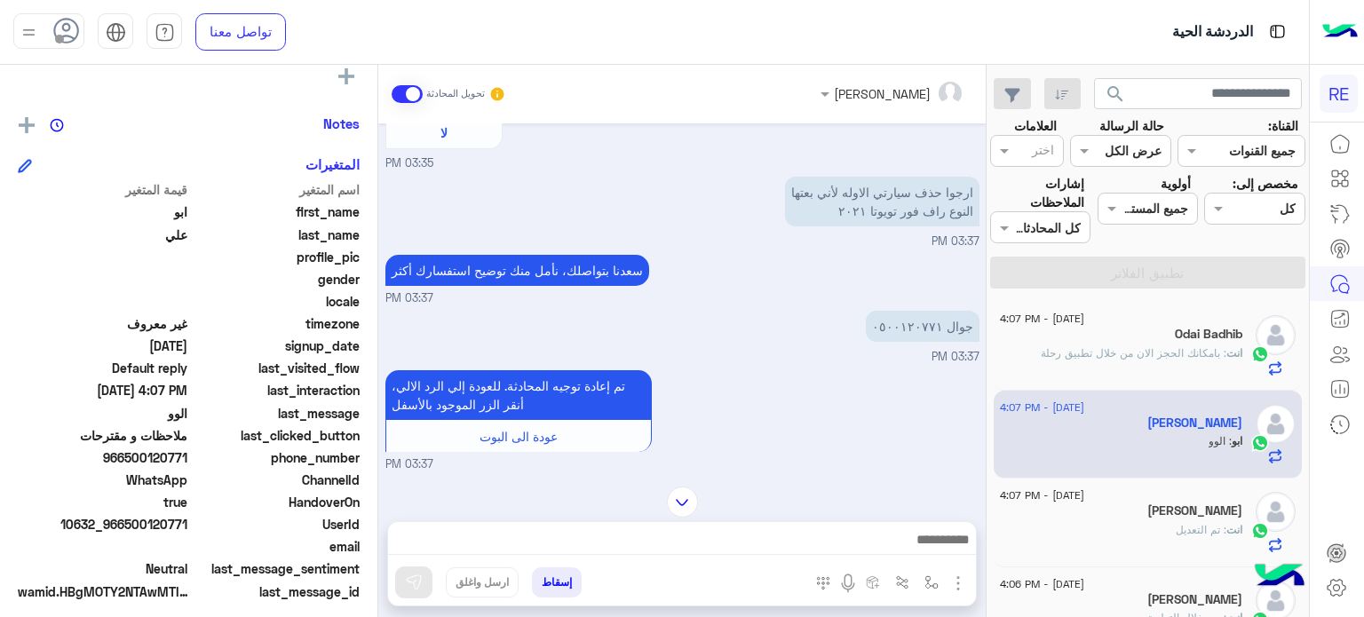
drag, startPoint x: 188, startPoint y: 455, endPoint x: 126, endPoint y: 466, distance: 63.2
click at [126, 466] on div "phone_number [PHONE_NUMBER]" at bounding box center [189, 460] width 342 height 22
copy span "500120771"
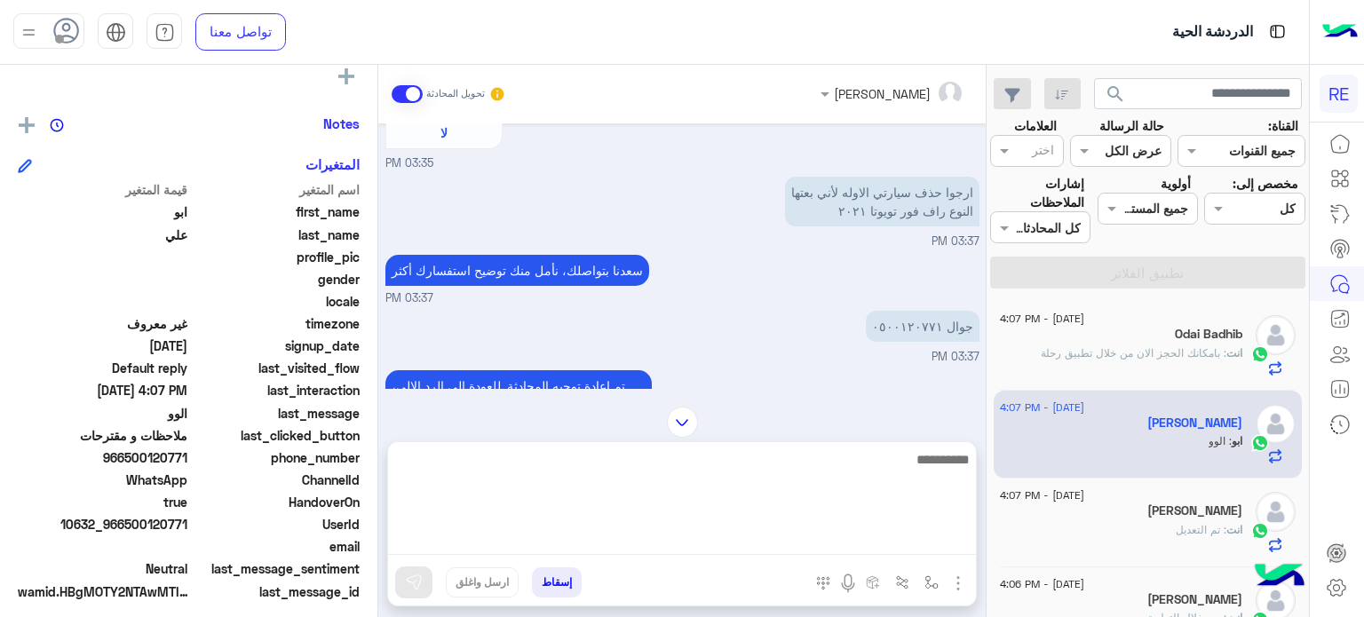
click at [797, 549] on textarea at bounding box center [682, 502] width 588 height 107
type textarea "********"
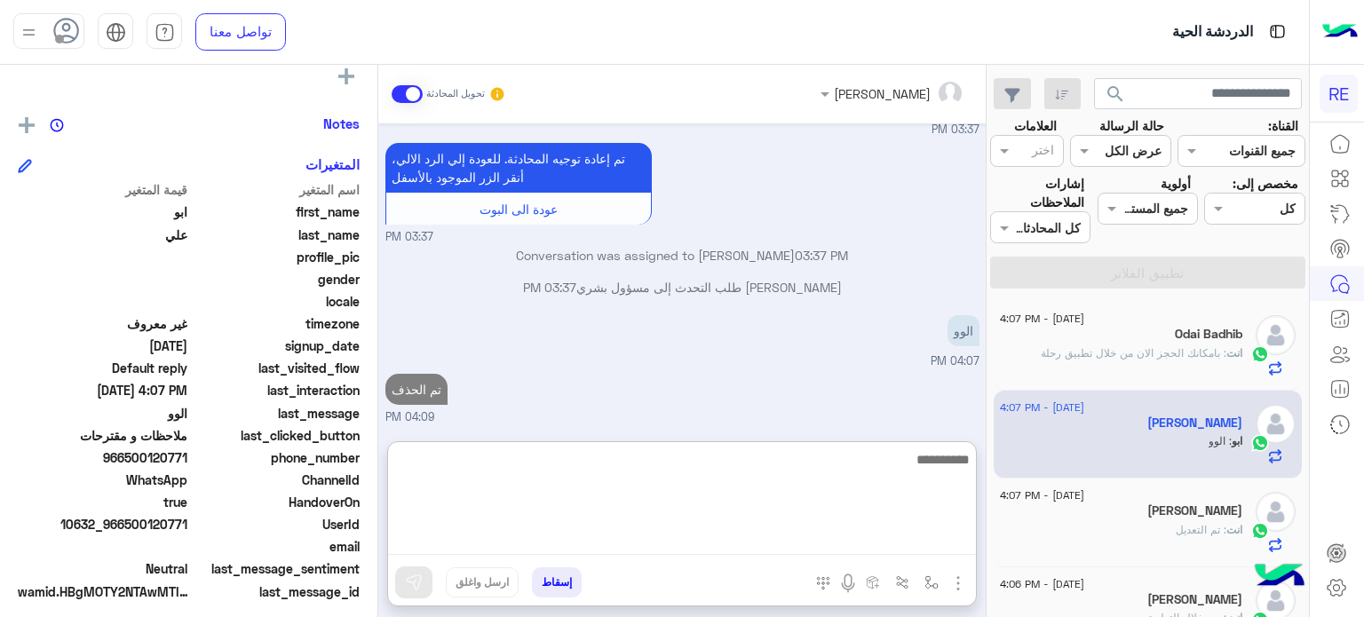
scroll to position [594, 0]
